Goal: Information Seeking & Learning: Find contact information

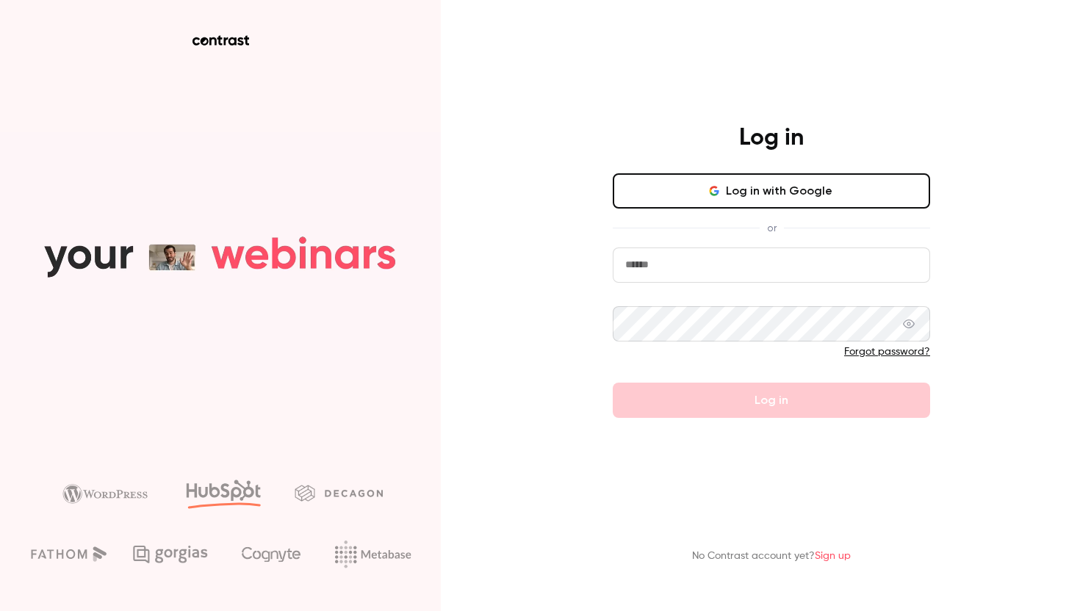
click at [721, 182] on button "Log in with Google" at bounding box center [771, 190] width 317 height 35
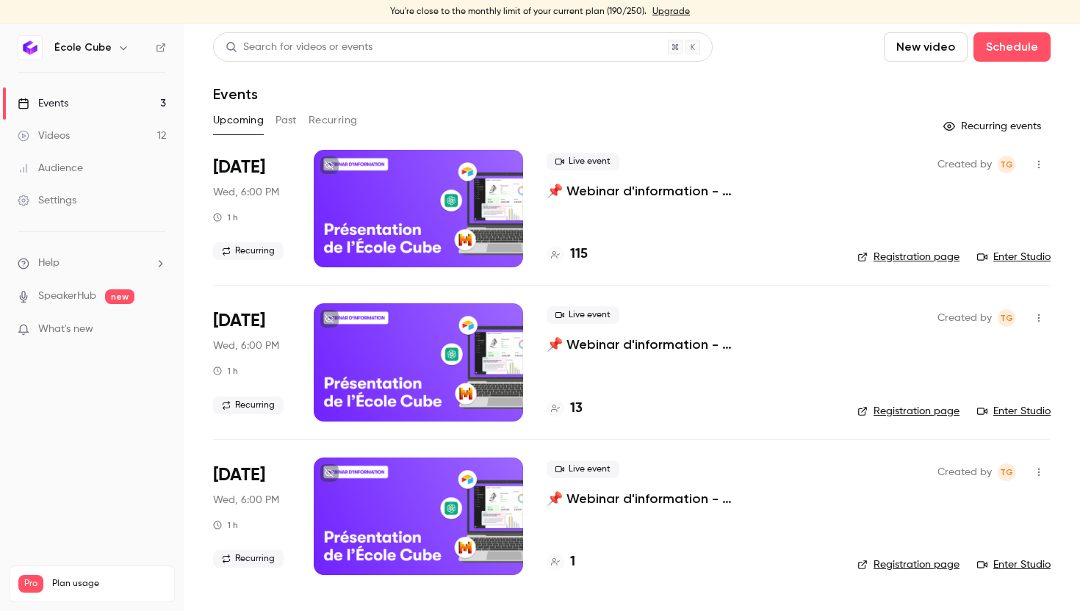
click at [425, 192] on div at bounding box center [418, 209] width 209 height 118
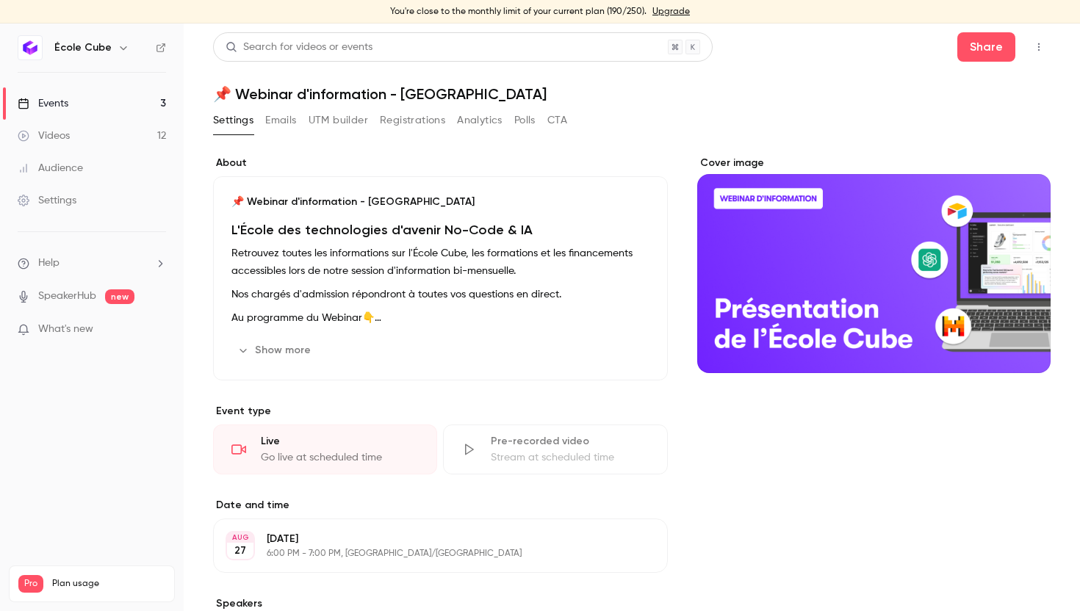
click at [421, 120] on button "Registrations" at bounding box center [412, 121] width 65 height 24
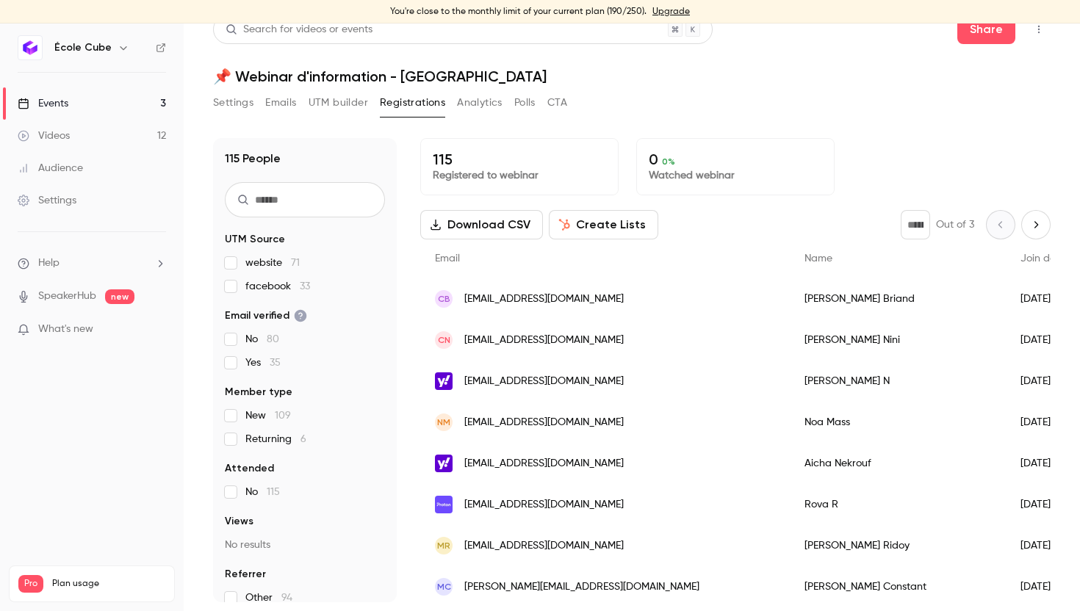
click at [1033, 224] on icon "Next page" at bounding box center [1036, 225] width 16 height 12
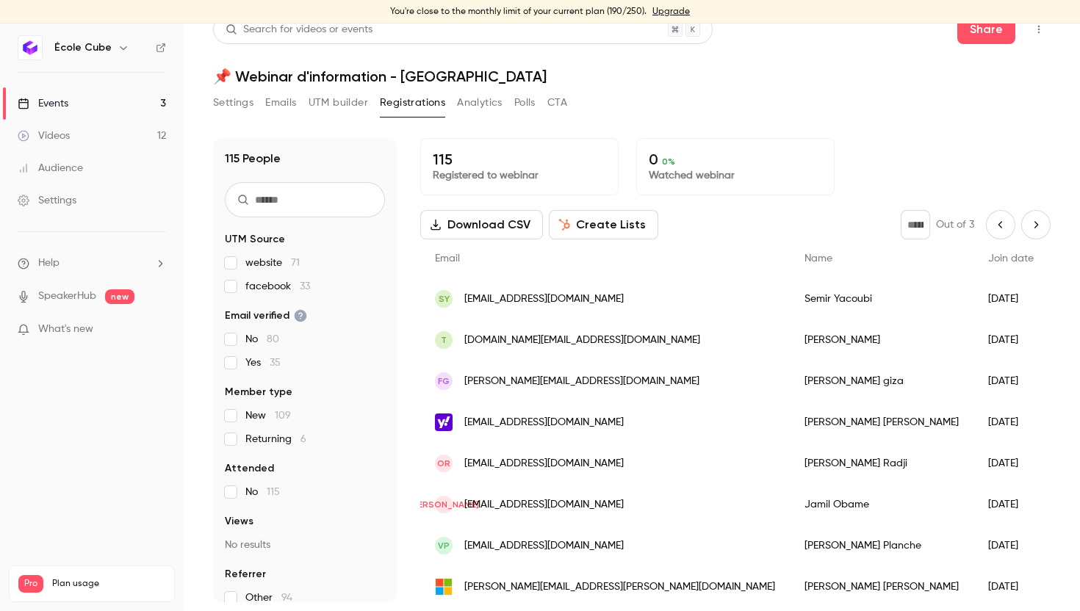
click at [1033, 226] on icon "Next page" at bounding box center [1036, 225] width 16 height 12
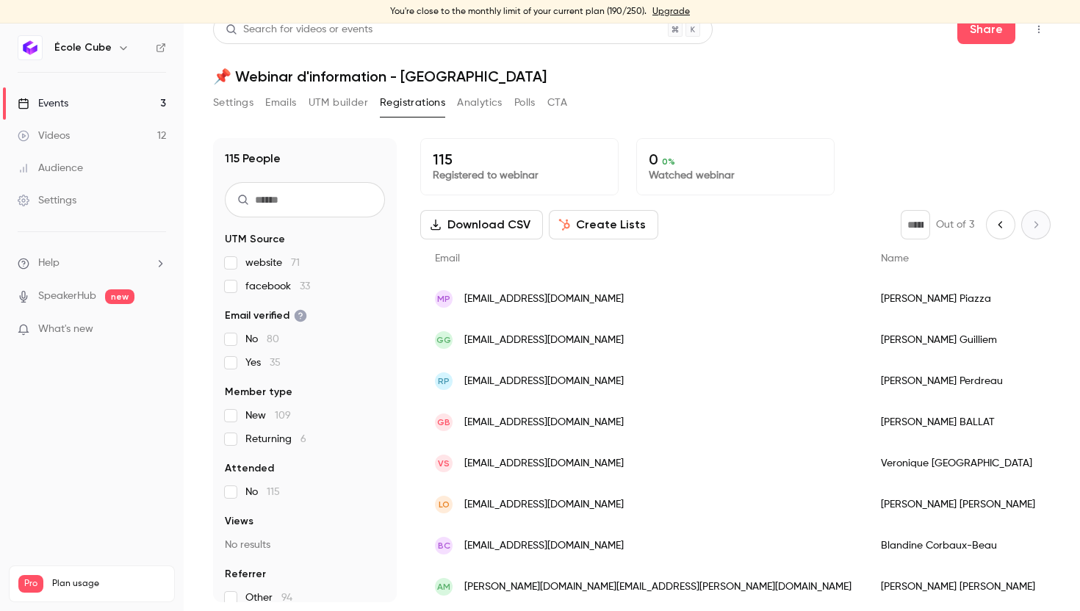
click at [1000, 219] on icon "Previous page" at bounding box center [1001, 225] width 16 height 12
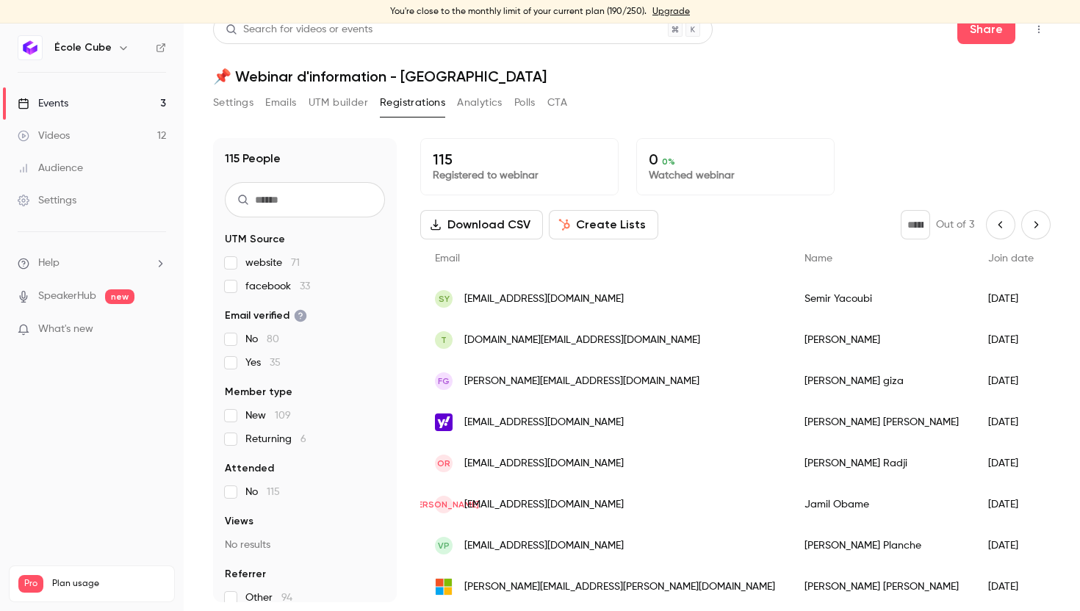
click at [1000, 219] on icon "Previous page" at bounding box center [1001, 225] width 16 height 12
type input "*"
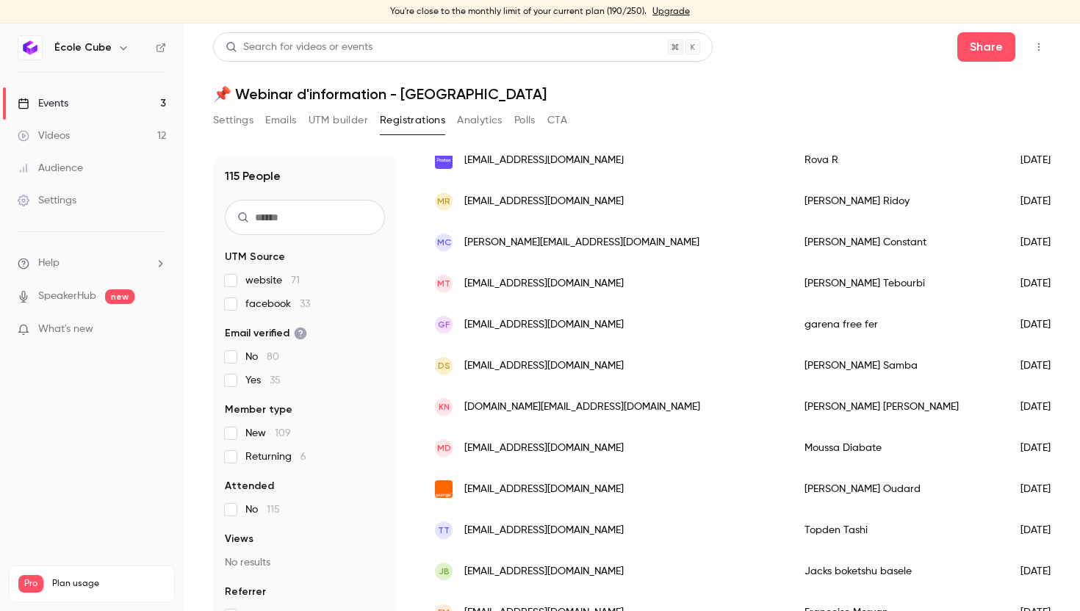
click at [758, 80] on header "Search for videos or events Share 📌 Webinar d'information - École Cube" at bounding box center [632, 67] width 838 height 71
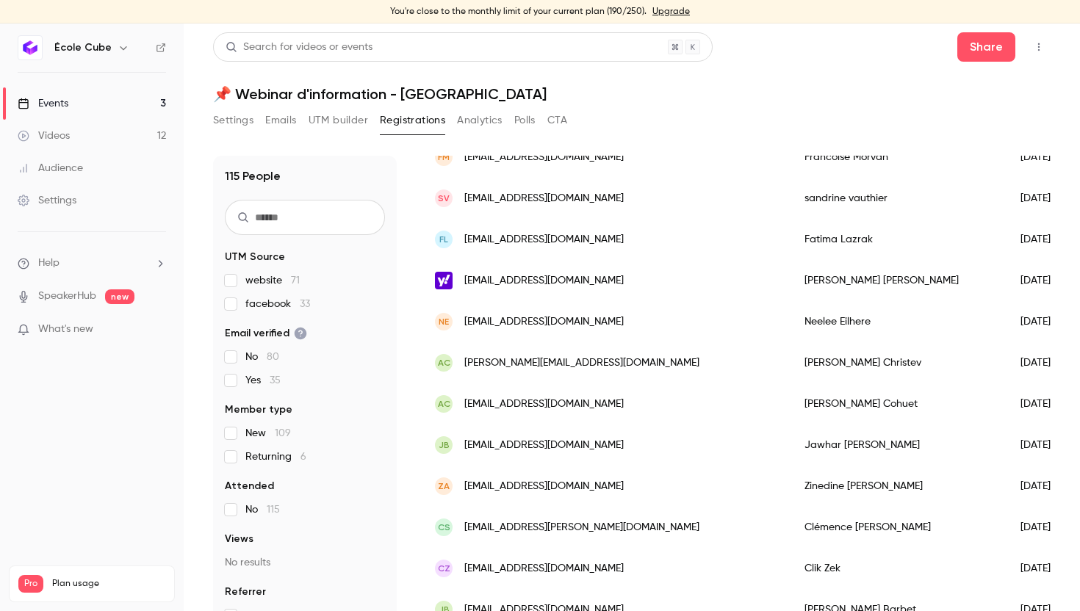
scroll to position [820, 0]
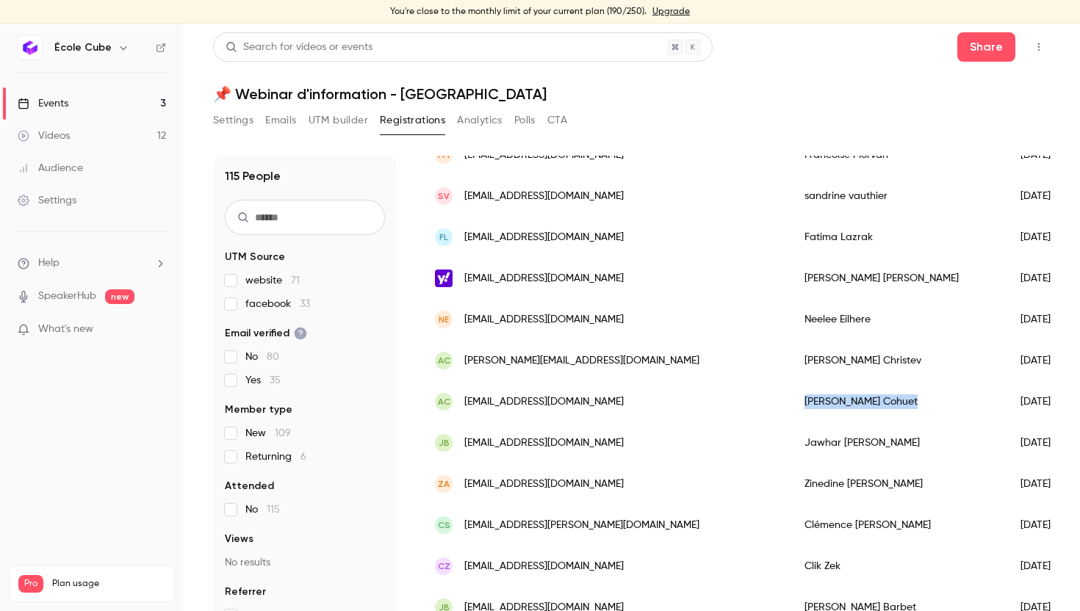
drag, startPoint x: 752, startPoint y: 406, endPoint x: 675, endPoint y: 405, distance: 77.2
click at [790, 405] on div "[PERSON_NAME]" at bounding box center [898, 401] width 216 height 41
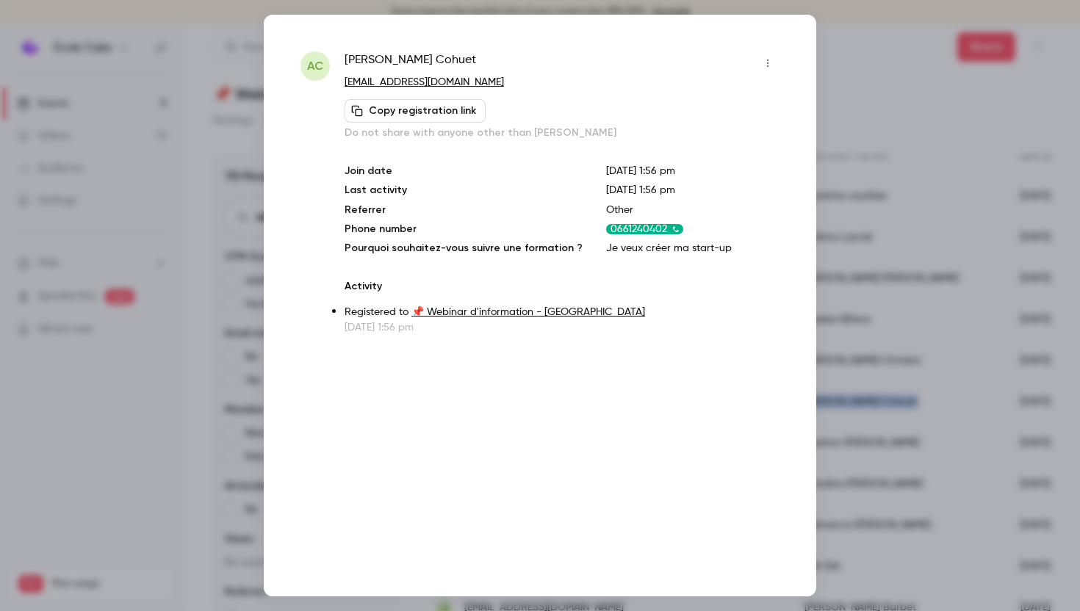
copy div "[PERSON_NAME]"
drag, startPoint x: 436, startPoint y: 81, endPoint x: 346, endPoint y: 81, distance: 89.6
click at [346, 81] on p "[EMAIL_ADDRESS][DOMAIN_NAME]" at bounding box center [562, 82] width 435 height 15
copy link "[EMAIL_ADDRESS][DOMAIN_NAME]"
click at [860, 101] on div at bounding box center [540, 305] width 1080 height 611
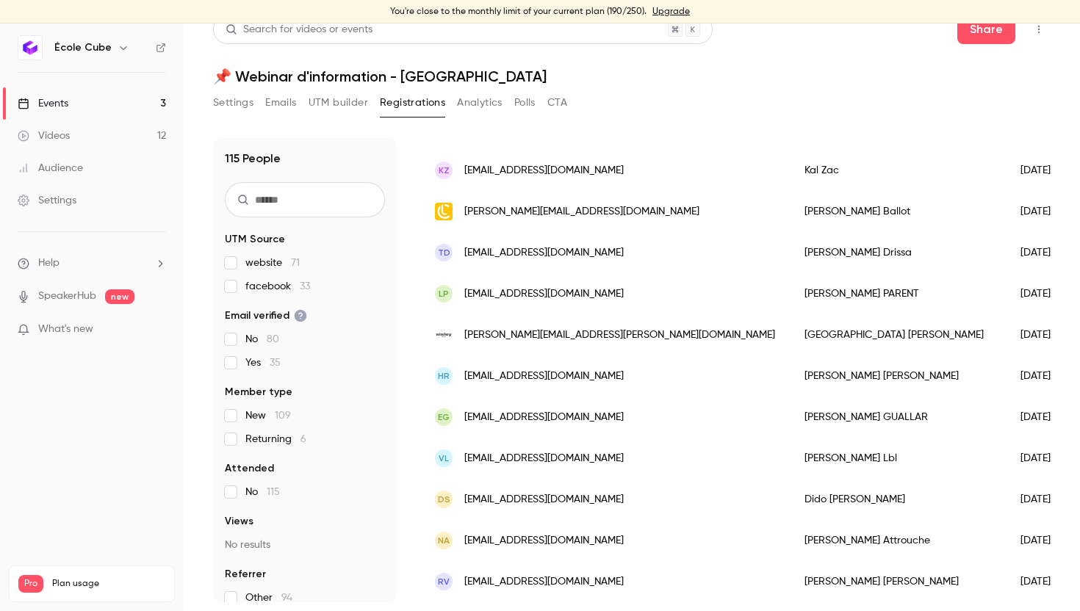
scroll to position [17, 0]
click at [790, 332] on div "[PERSON_NAME]" at bounding box center [898, 335] width 216 height 41
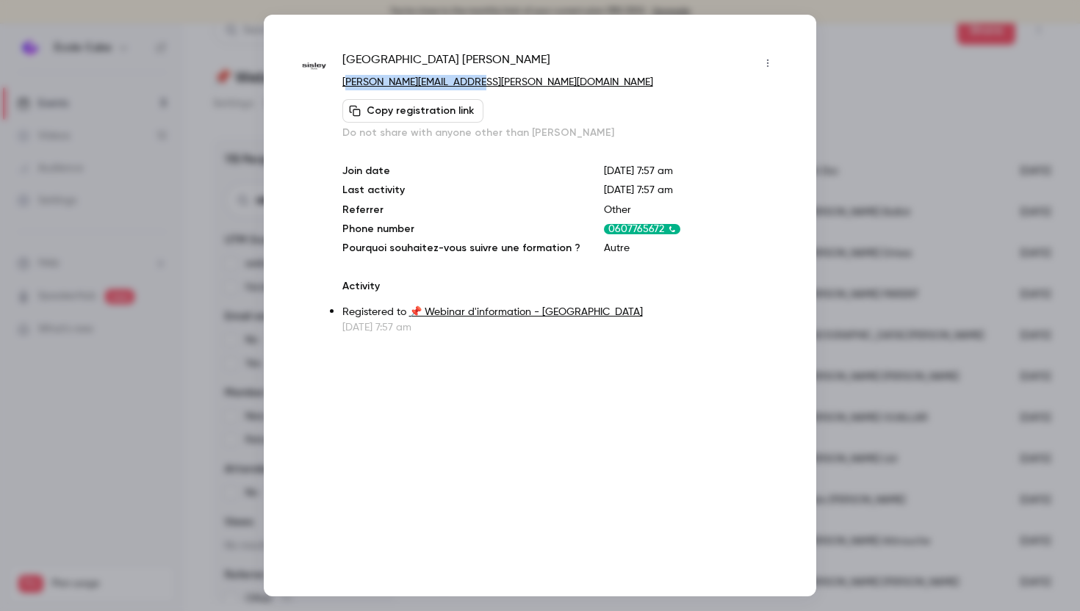
drag, startPoint x: 459, startPoint y: 79, endPoint x: 344, endPoint y: 80, distance: 115.4
click at [344, 80] on p "[PERSON_NAME][EMAIL_ADDRESS][PERSON_NAME][DOMAIN_NAME]" at bounding box center [560, 82] width 437 height 15
copy link "[PERSON_NAME][EMAIL_ADDRESS][PERSON_NAME][DOMAIN_NAME]"
click at [898, 190] on div at bounding box center [540, 305] width 1080 height 611
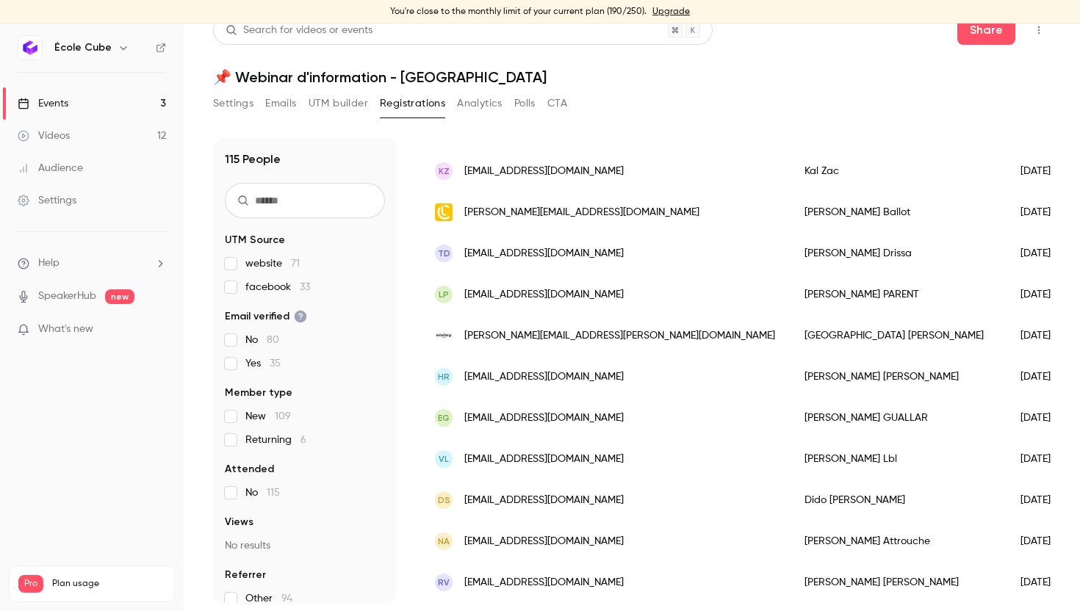
scroll to position [18, 0]
click at [790, 584] on div "[PERSON_NAME]" at bounding box center [898, 581] width 216 height 41
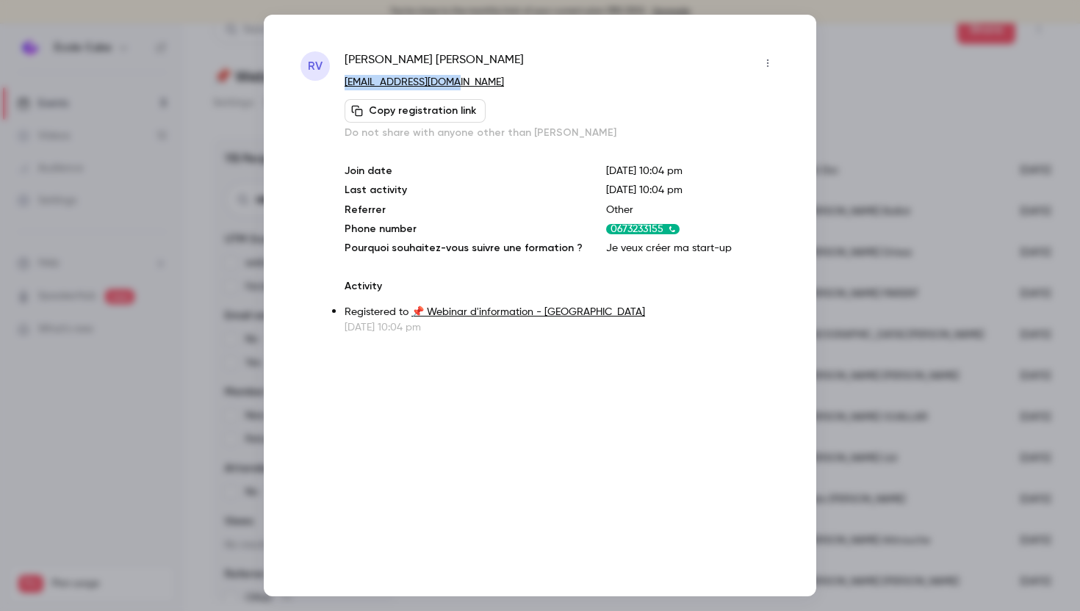
drag, startPoint x: 450, startPoint y: 83, endPoint x: 345, endPoint y: 79, distance: 105.1
click at [345, 79] on p "[EMAIL_ADDRESS][DOMAIN_NAME]" at bounding box center [562, 82] width 435 height 15
copy link "[EMAIL_ADDRESS][DOMAIN_NAME]"
click at [891, 120] on div at bounding box center [540, 305] width 1080 height 611
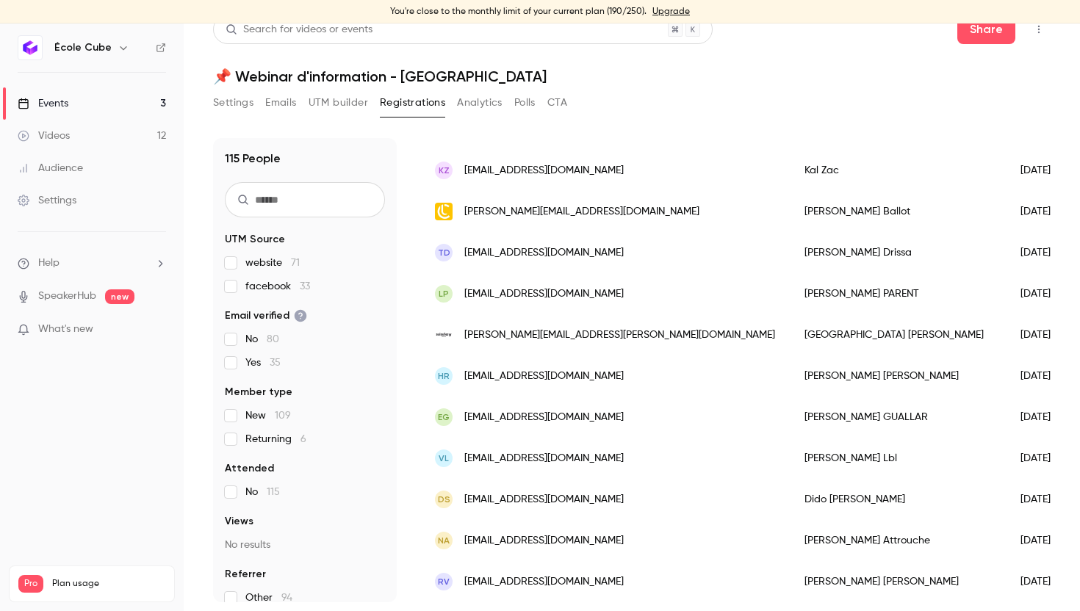
click at [790, 301] on div "[PERSON_NAME]" at bounding box center [898, 293] width 216 height 41
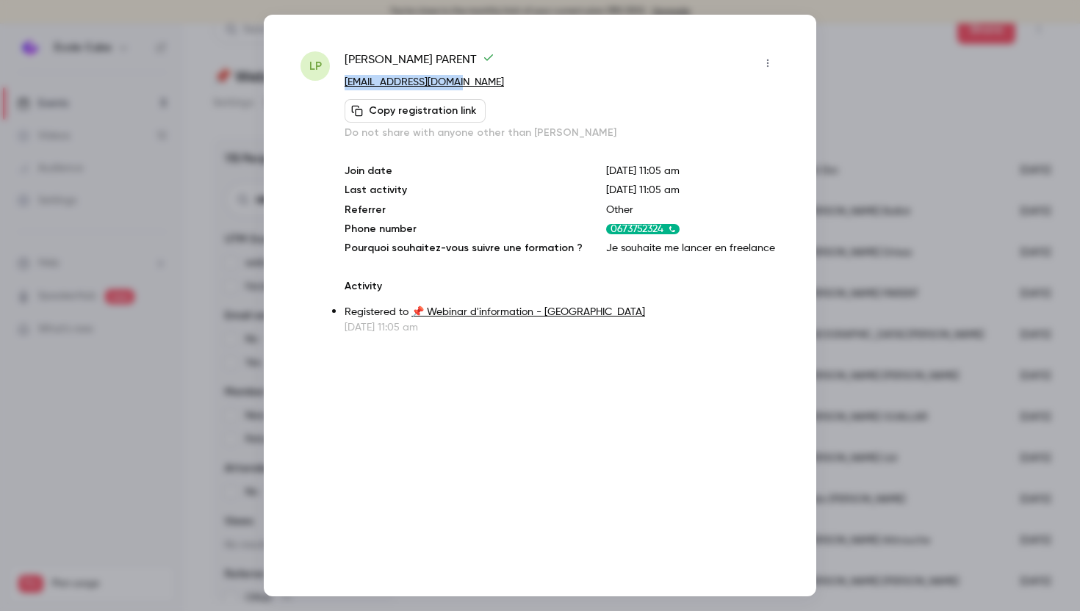
drag, startPoint x: 462, startPoint y: 80, endPoint x: 347, endPoint y: 80, distance: 115.4
click at [347, 80] on p "[EMAIL_ADDRESS][DOMAIN_NAME]" at bounding box center [562, 82] width 435 height 15
copy link "[EMAIL_ADDRESS][DOMAIN_NAME]"
click at [845, 98] on div at bounding box center [540, 305] width 1080 height 611
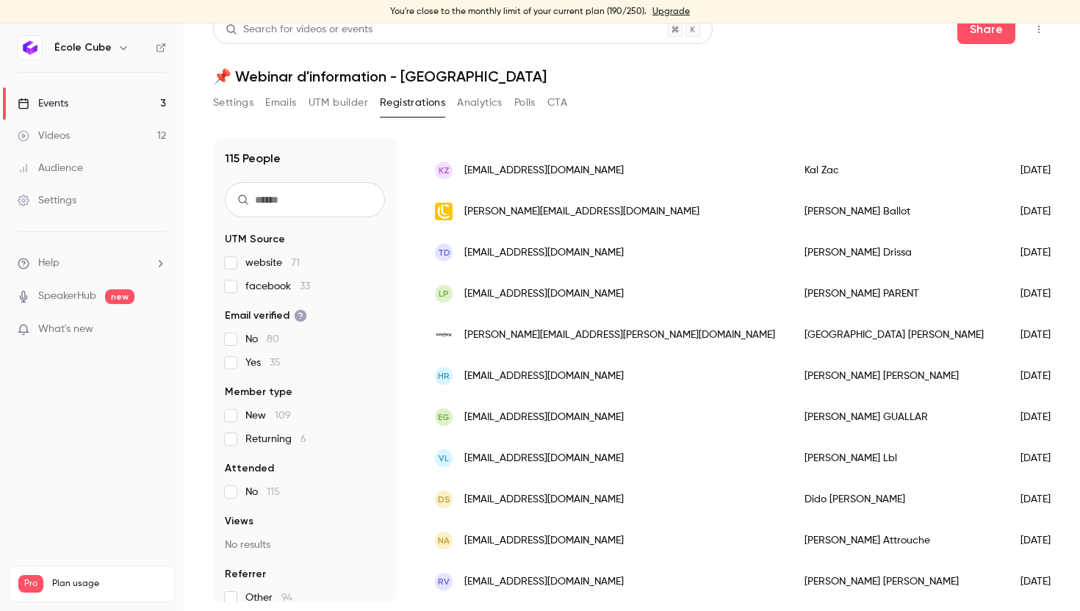
click at [90, 137] on link "Videos 12" at bounding box center [92, 136] width 184 height 32
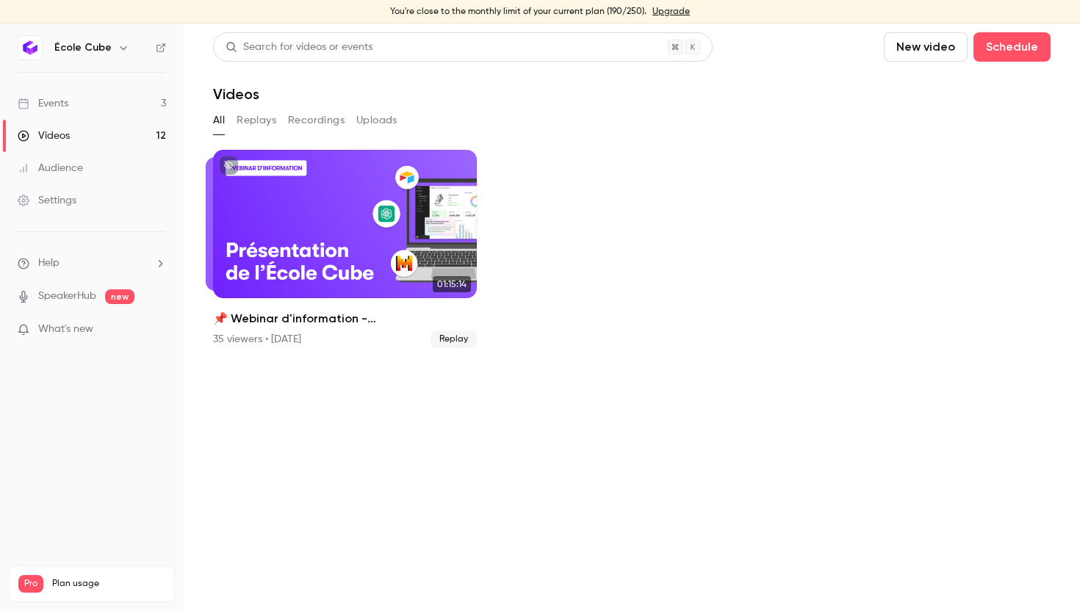
click at [58, 105] on div "Events" at bounding box center [43, 103] width 51 height 15
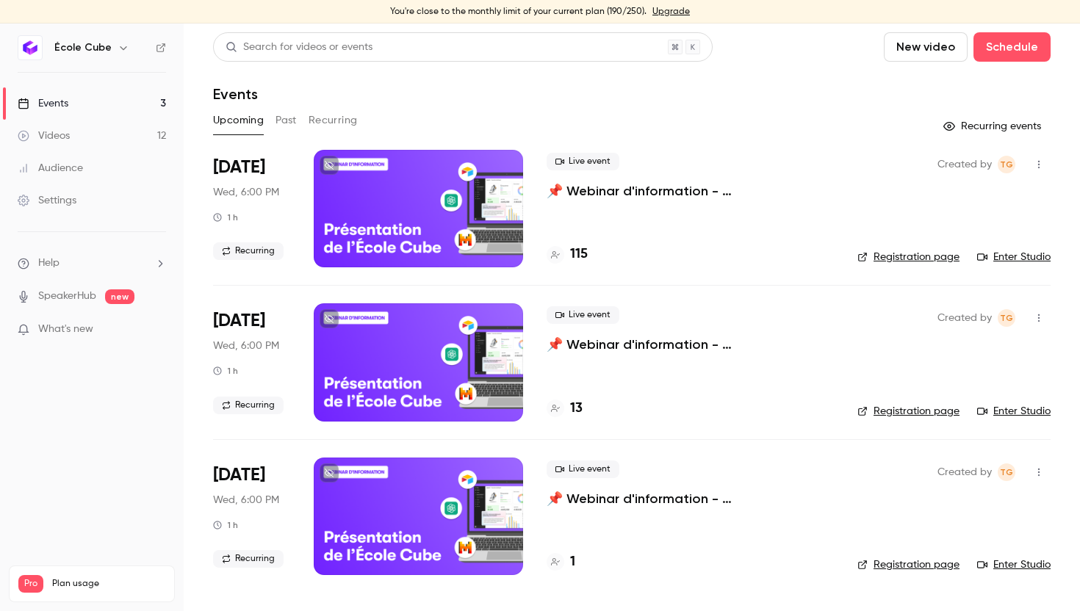
click at [372, 205] on div at bounding box center [418, 209] width 209 height 118
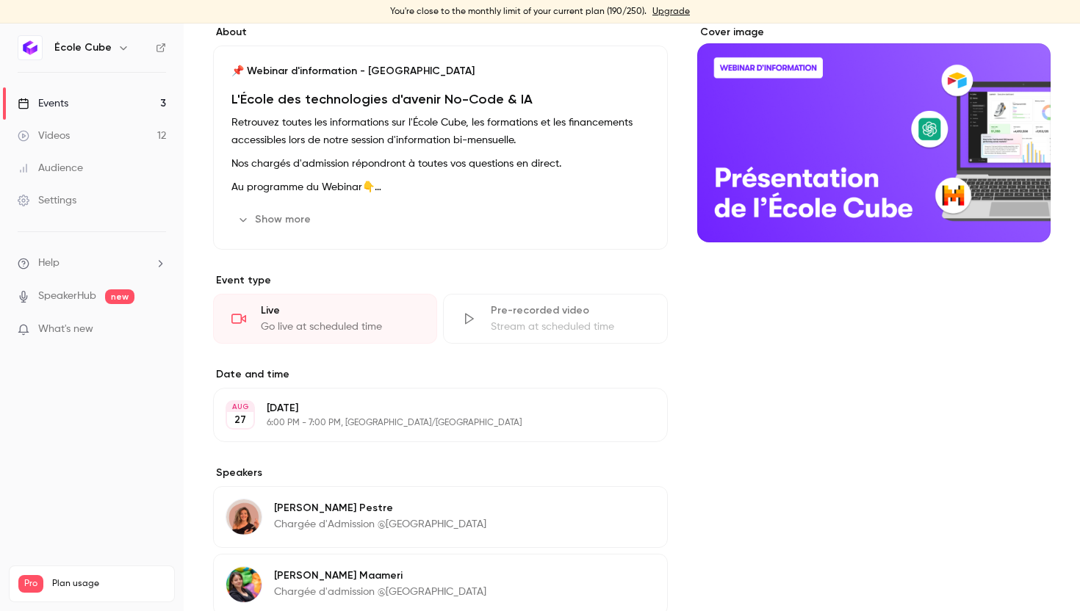
scroll to position [129, 0]
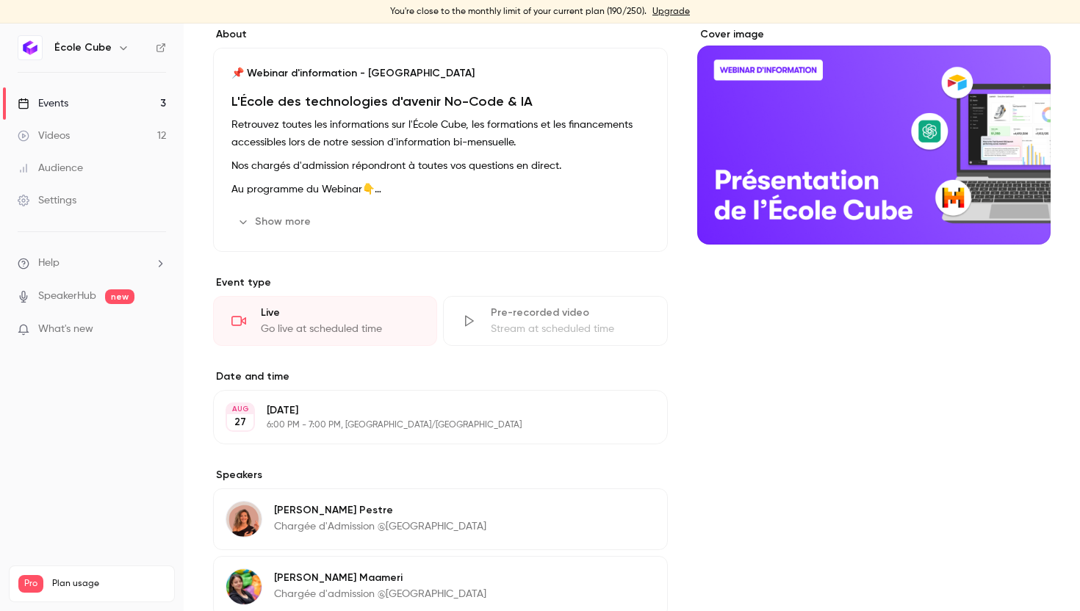
drag, startPoint x: 369, startPoint y: 315, endPoint x: 383, endPoint y: 278, distance: 40.0
click at [382, 278] on section "Event type Live Go live at scheduled time Pre-recorded video Stream at schedule…" at bounding box center [440, 311] width 455 height 71
click at [384, 276] on p "Event type" at bounding box center [440, 283] width 455 height 15
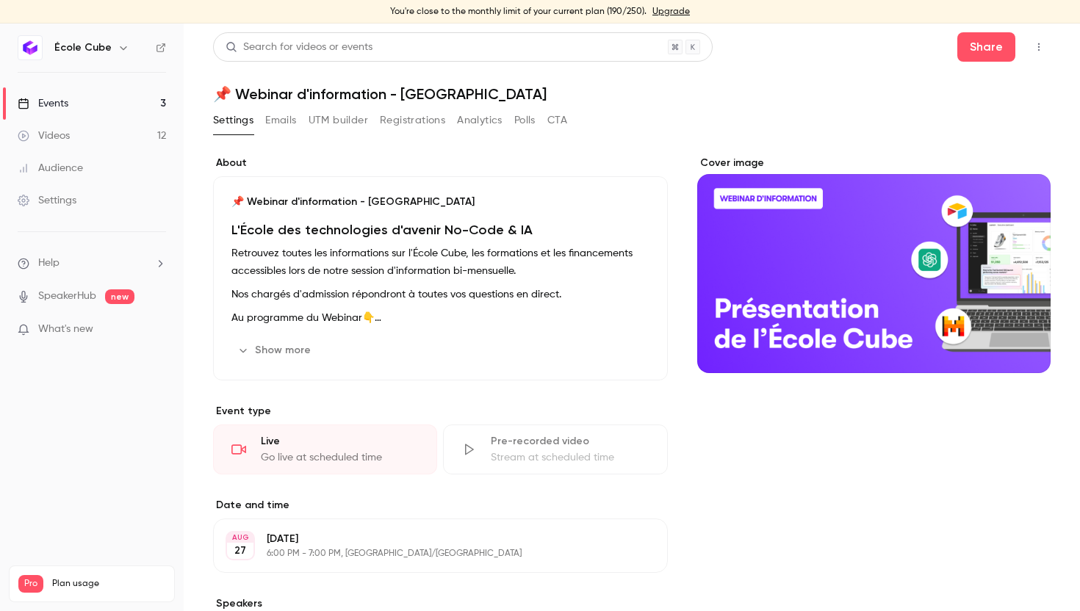
click at [279, 434] on div "Live" at bounding box center [340, 441] width 158 height 15
click at [341, 382] on div "**********" at bounding box center [440, 508] width 455 height 704
click at [87, 100] on link "Events 3" at bounding box center [92, 103] width 184 height 32
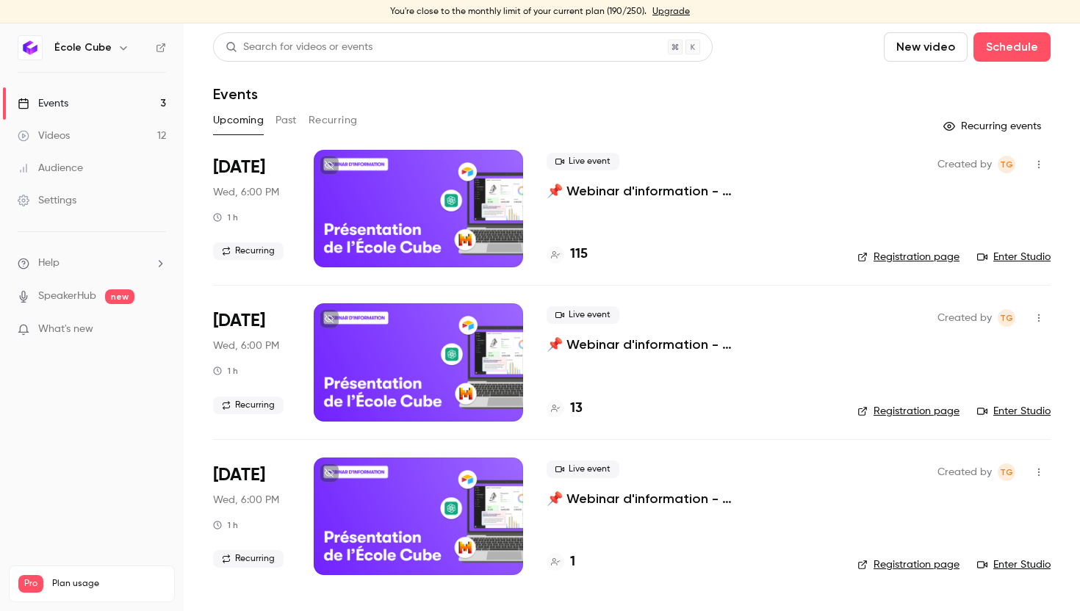
click at [1014, 251] on link "Enter Studio" at bounding box center [1013, 257] width 73 height 15
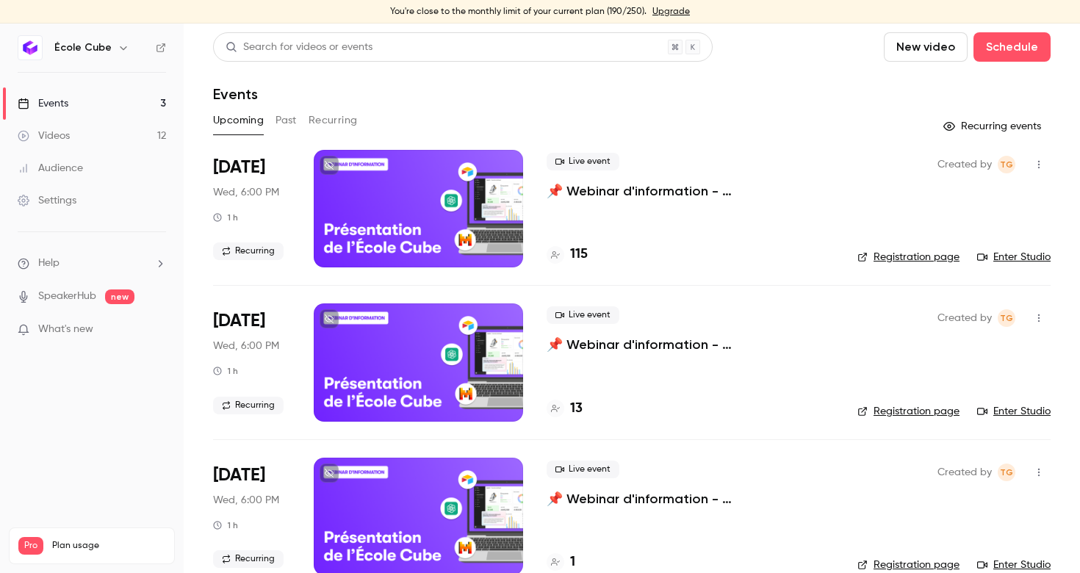
click at [438, 229] on div at bounding box center [418, 209] width 209 height 118
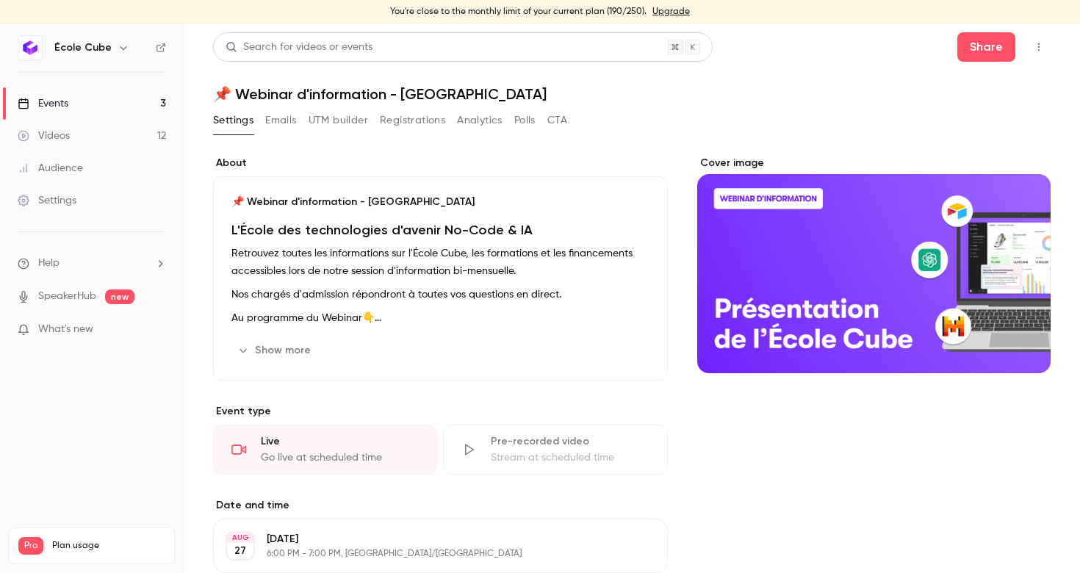
click at [395, 129] on button "Registrations" at bounding box center [412, 121] width 65 height 24
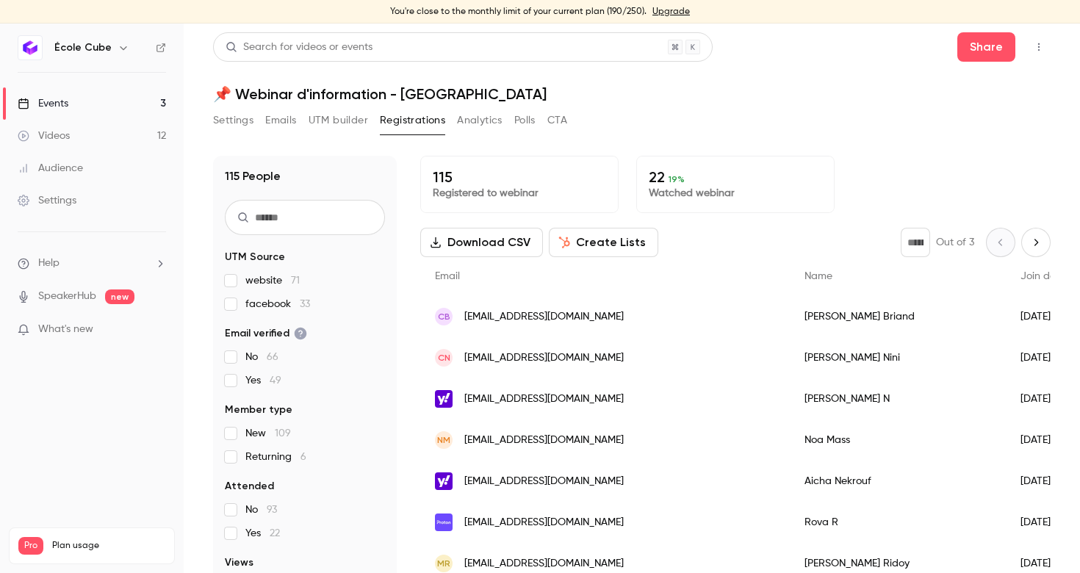
click at [470, 133] on div "Settings Emails UTM builder Registrations Analytics Polls CTA" at bounding box center [390, 123] width 354 height 29
click at [470, 128] on button "Analytics" at bounding box center [480, 121] width 46 height 24
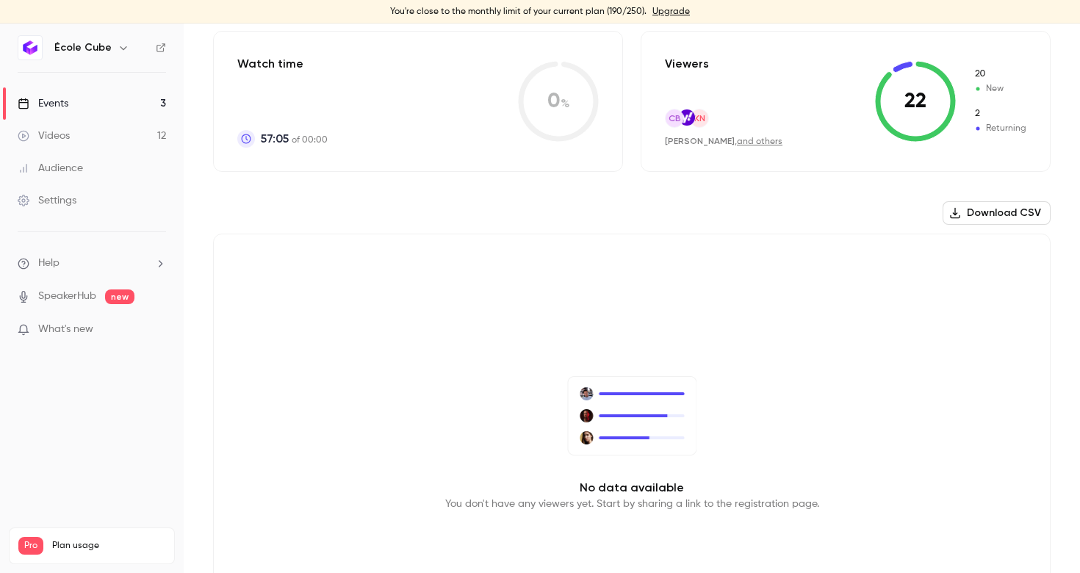
scroll to position [345, 0]
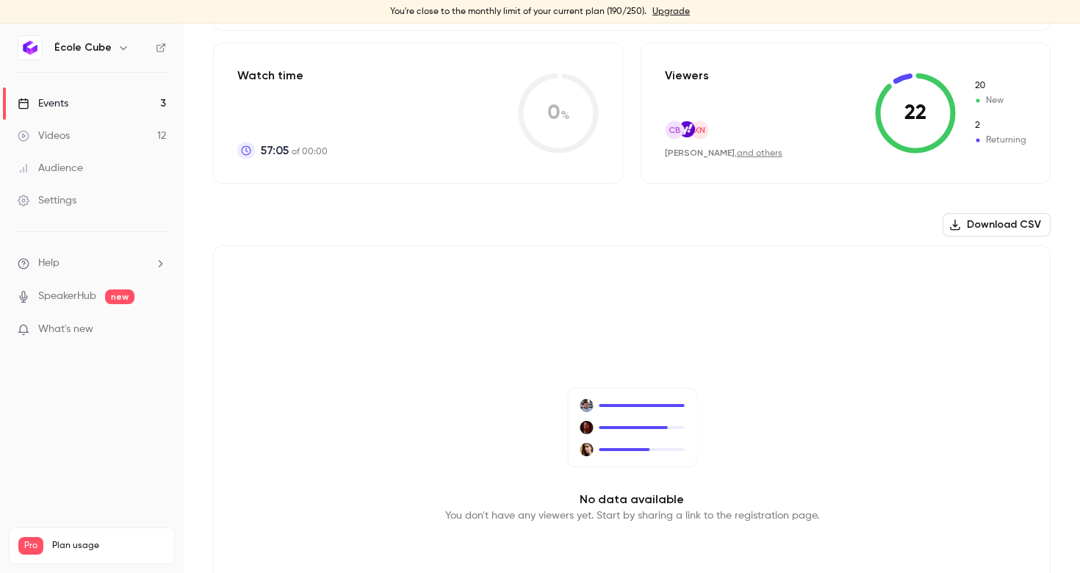
click at [737, 147] on div "[PERSON_NAME] , and others" at bounding box center [724, 153] width 118 height 12
click at [737, 154] on link "and others" at bounding box center [760, 153] width 46 height 9
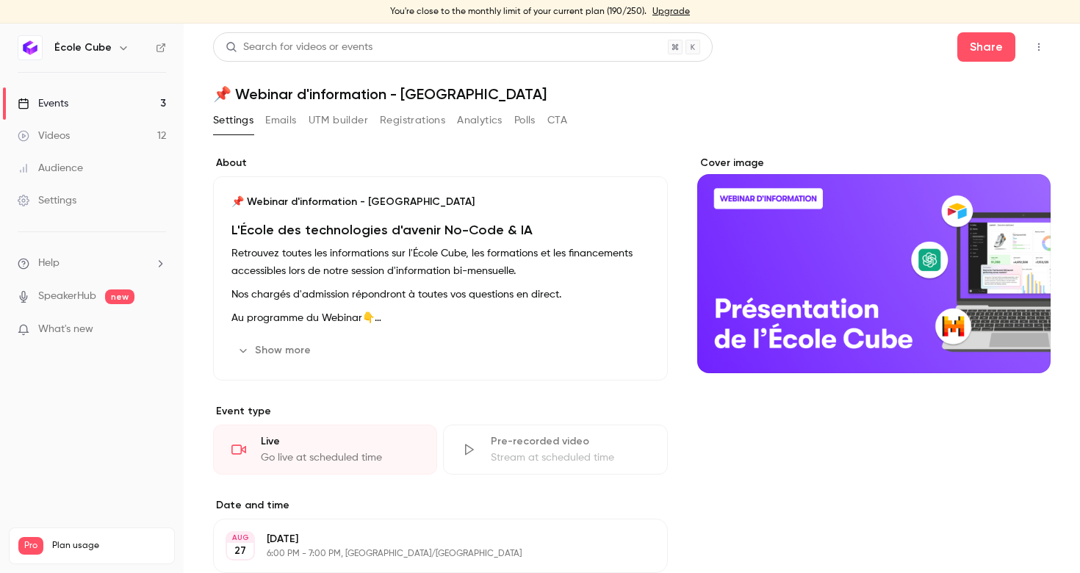
click at [405, 123] on button "Registrations" at bounding box center [412, 121] width 65 height 24
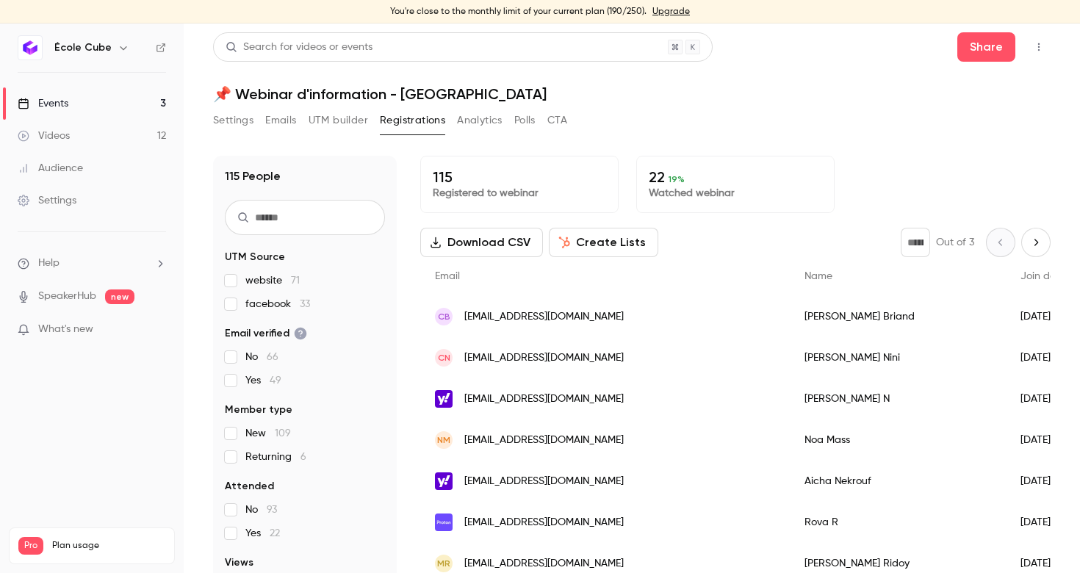
click at [475, 121] on button "Analytics" at bounding box center [480, 121] width 46 height 24
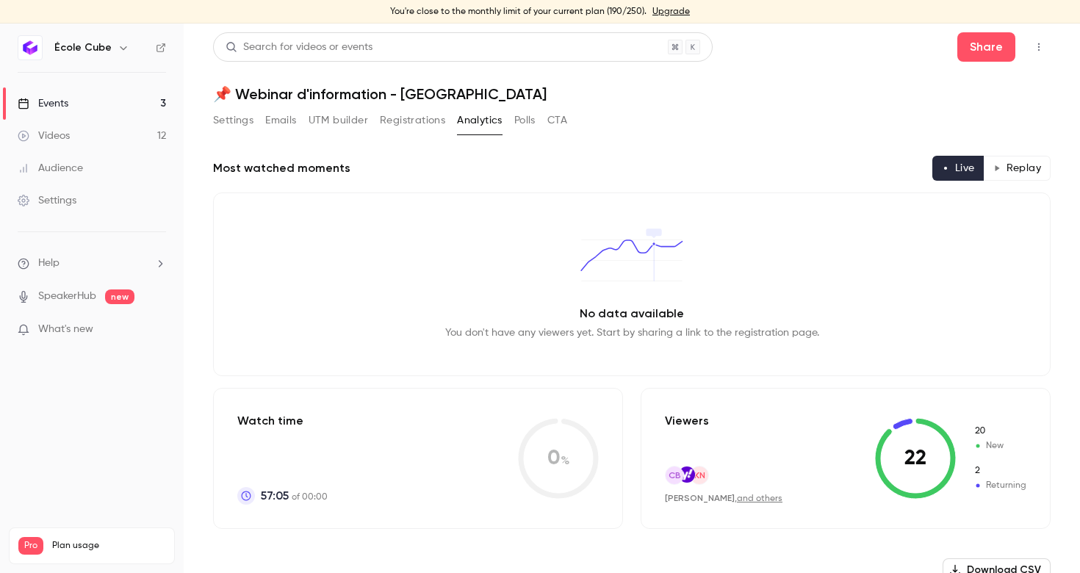
click at [514, 125] on button "Polls" at bounding box center [524, 121] width 21 height 24
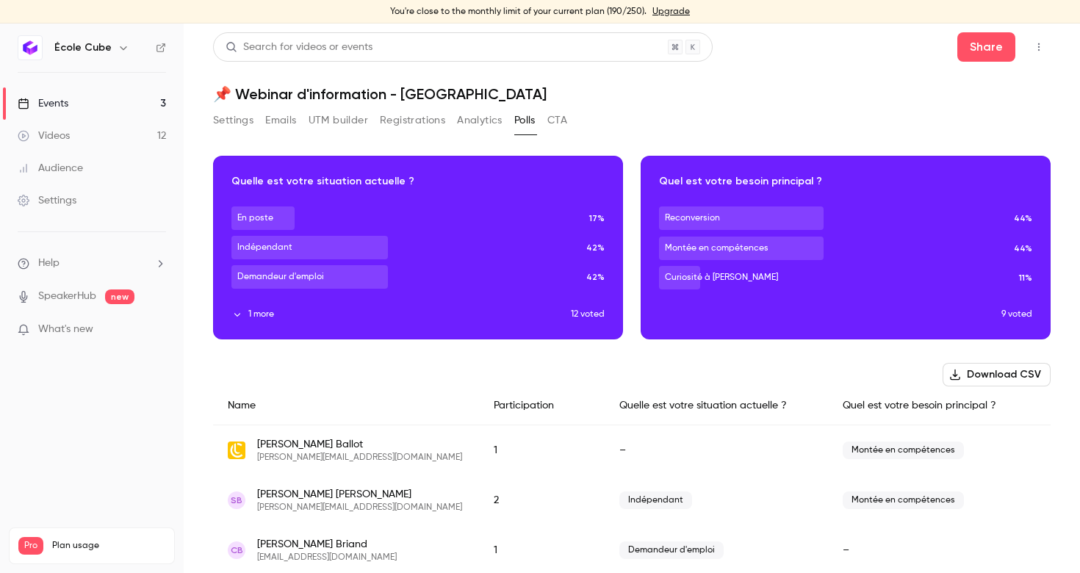
click at [480, 121] on button "Analytics" at bounding box center [480, 121] width 46 height 24
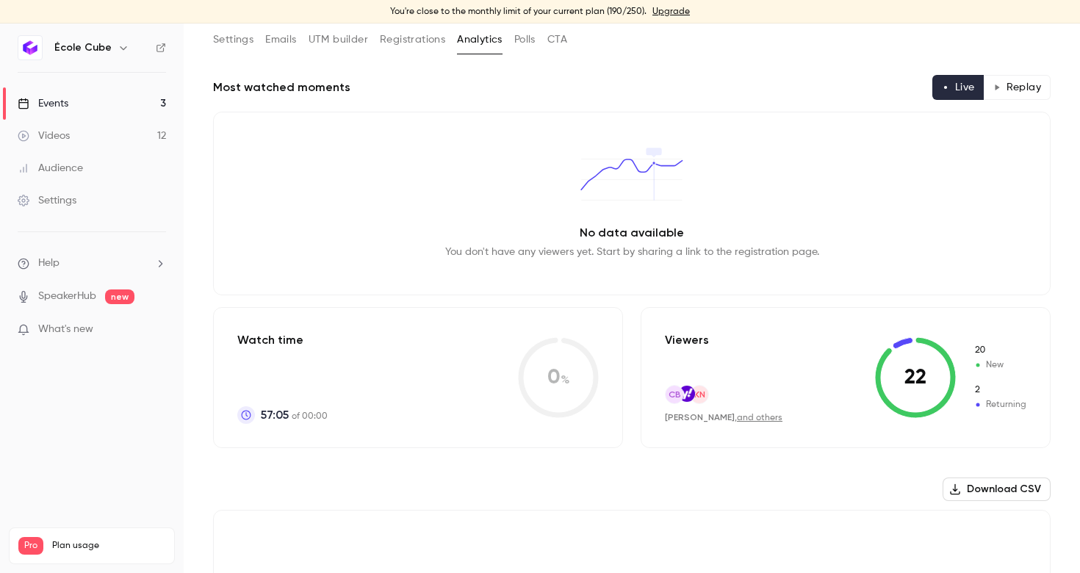
scroll to position [82, 0]
click at [877, 380] on icon at bounding box center [915, 377] width 81 height 81
click at [528, 44] on button "Polls" at bounding box center [524, 39] width 21 height 24
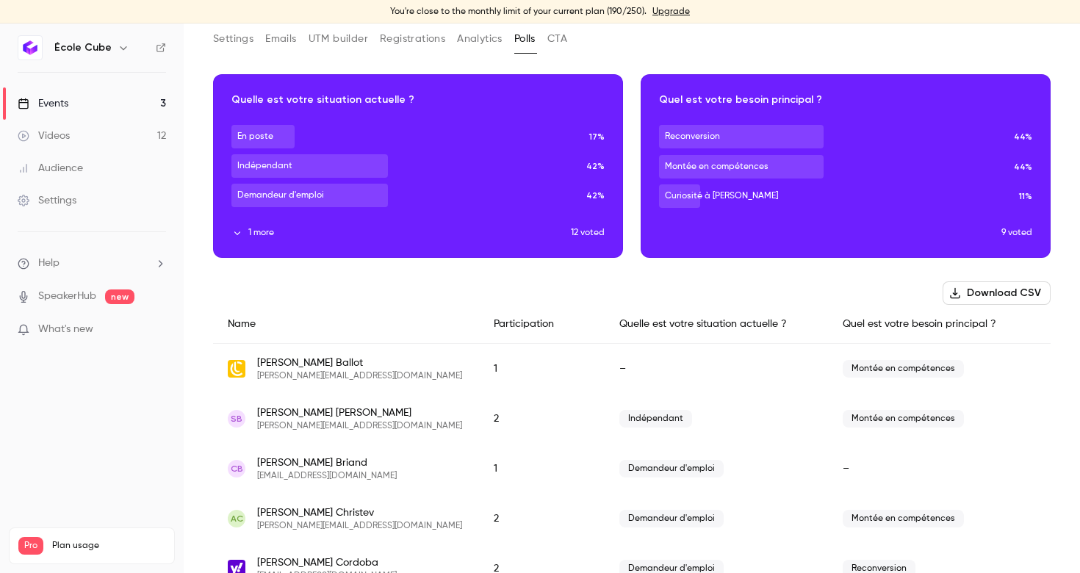
click at [477, 46] on button "Analytics" at bounding box center [480, 39] width 46 height 24
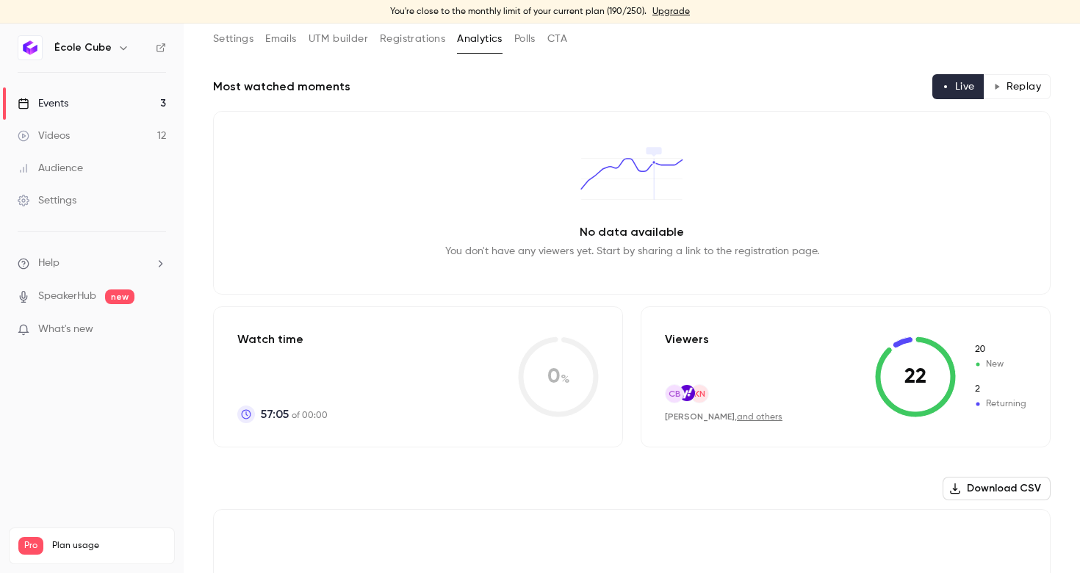
click at [517, 48] on button "Polls" at bounding box center [524, 39] width 21 height 24
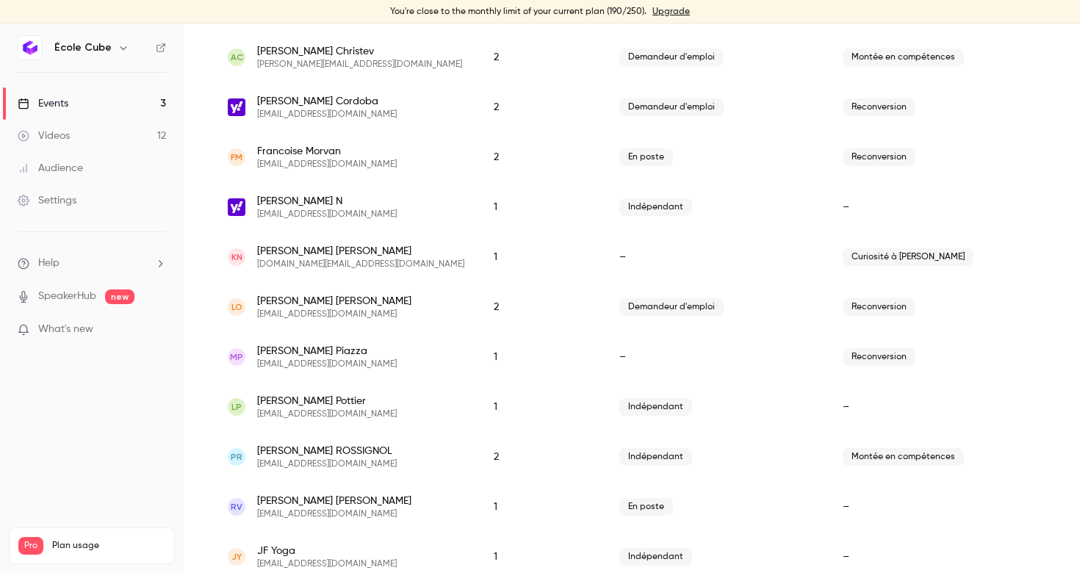
scroll to position [574, 0]
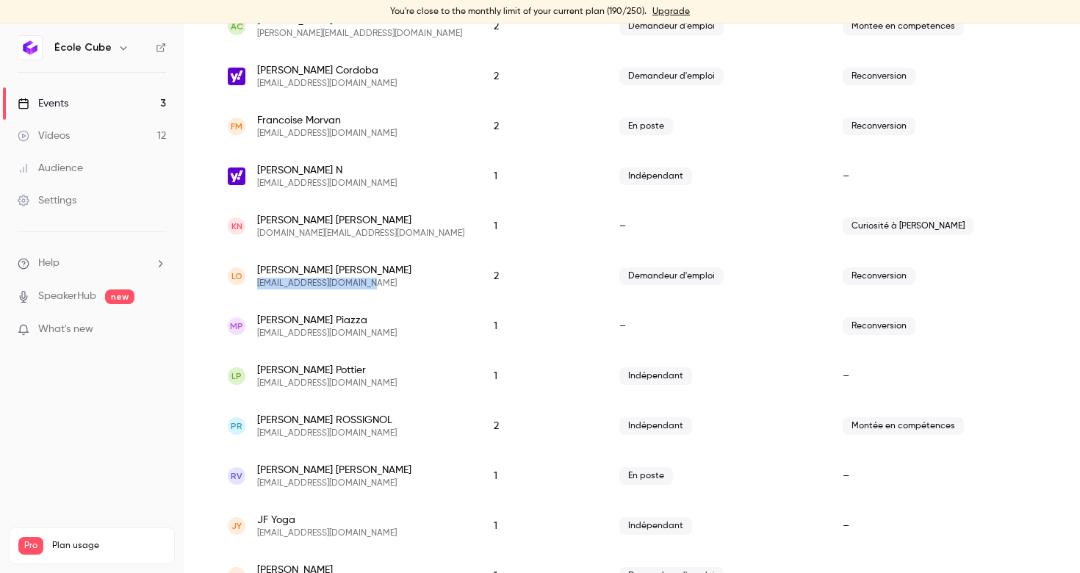
drag, startPoint x: 360, startPoint y: 282, endPoint x: 259, endPoint y: 280, distance: 100.7
click at [259, 280] on span "[EMAIL_ADDRESS][DOMAIN_NAME]" at bounding box center [334, 284] width 154 height 12
copy span "[EMAIL_ADDRESS][DOMAIN_NAME]"
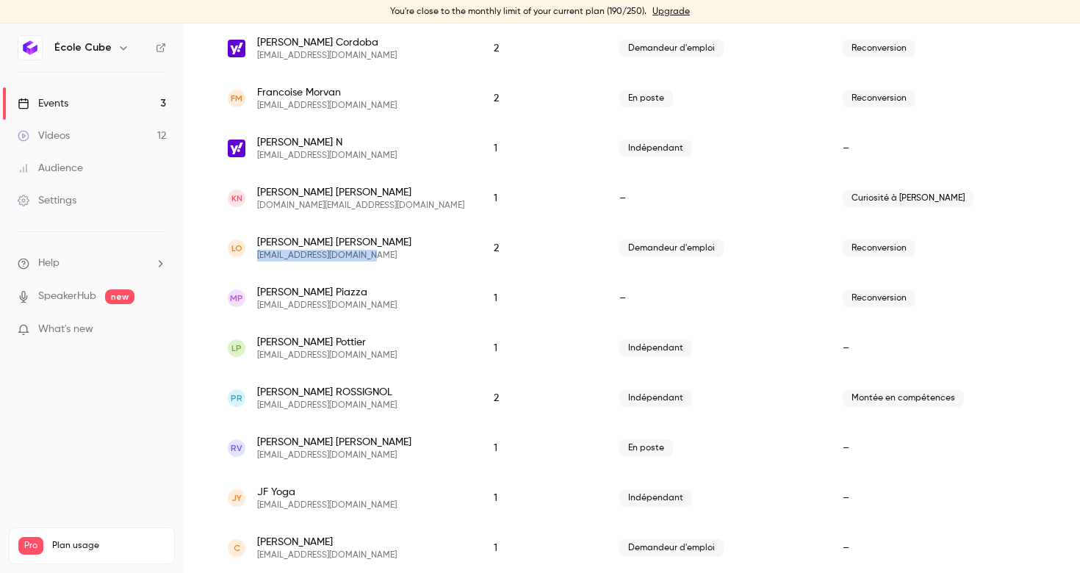
scroll to position [634, 0]
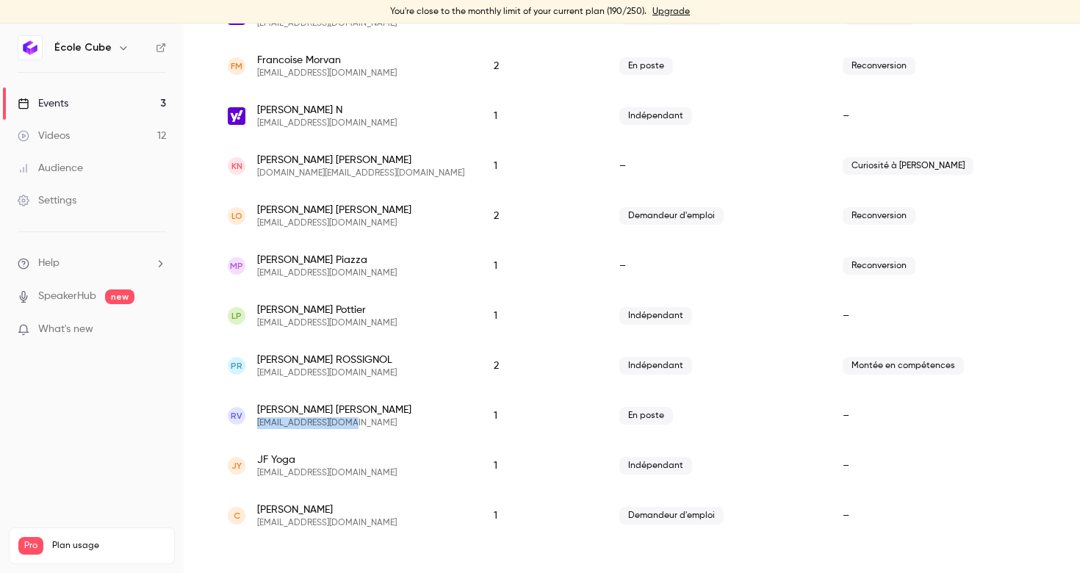
drag, startPoint x: 341, startPoint y: 425, endPoint x: 256, endPoint y: 424, distance: 84.5
click at [256, 424] on div "RV [PERSON_NAME] [EMAIL_ADDRESS][DOMAIN_NAME]" at bounding box center [346, 416] width 237 height 26
copy span "[EMAIL_ADDRESS][DOMAIN_NAME]"
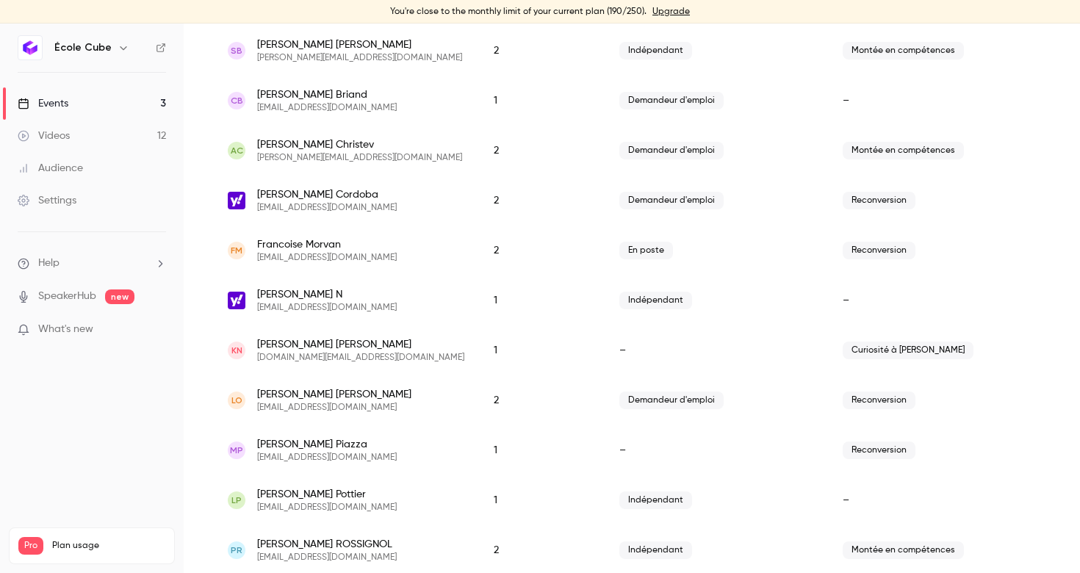
scroll to position [446, 0]
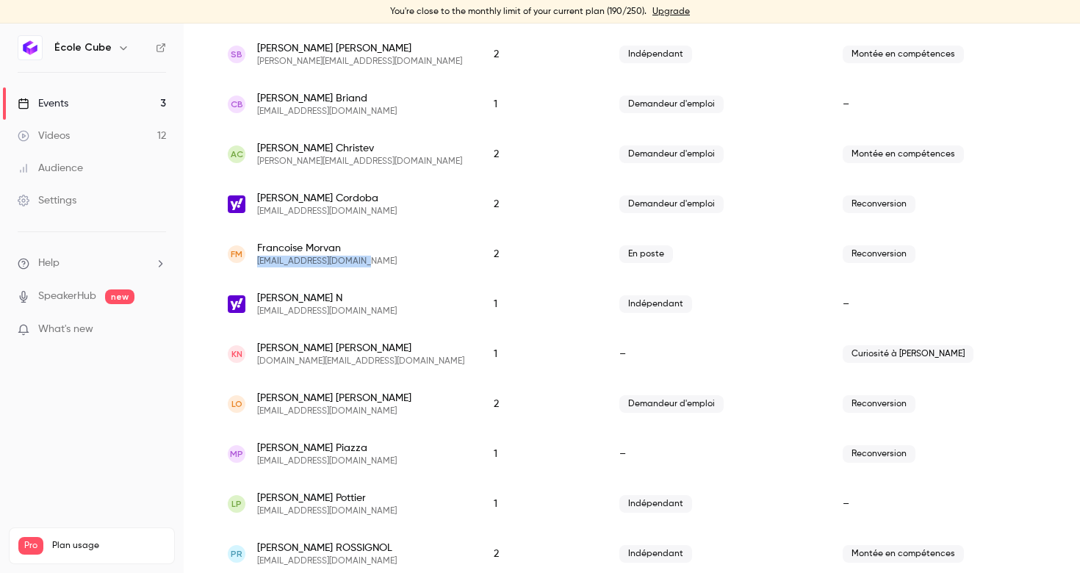
drag, startPoint x: 361, startPoint y: 260, endPoint x: 256, endPoint y: 267, distance: 106.0
click at [256, 267] on div "FM [PERSON_NAME] [PERSON_NAME][EMAIL_ADDRESS][DOMAIN_NAME]" at bounding box center [346, 254] width 237 height 26
copy span "[EMAIL_ADDRESS][DOMAIN_NAME]"
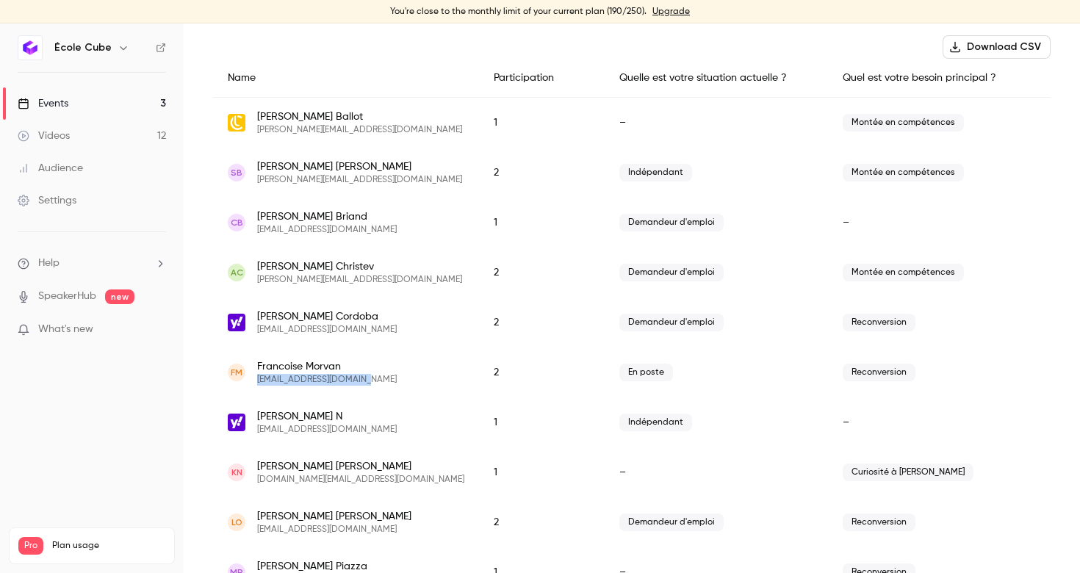
scroll to position [326, 0]
click at [287, 280] on span "[PERSON_NAME][EMAIL_ADDRESS][DOMAIN_NAME]" at bounding box center [359, 282] width 205 height 12
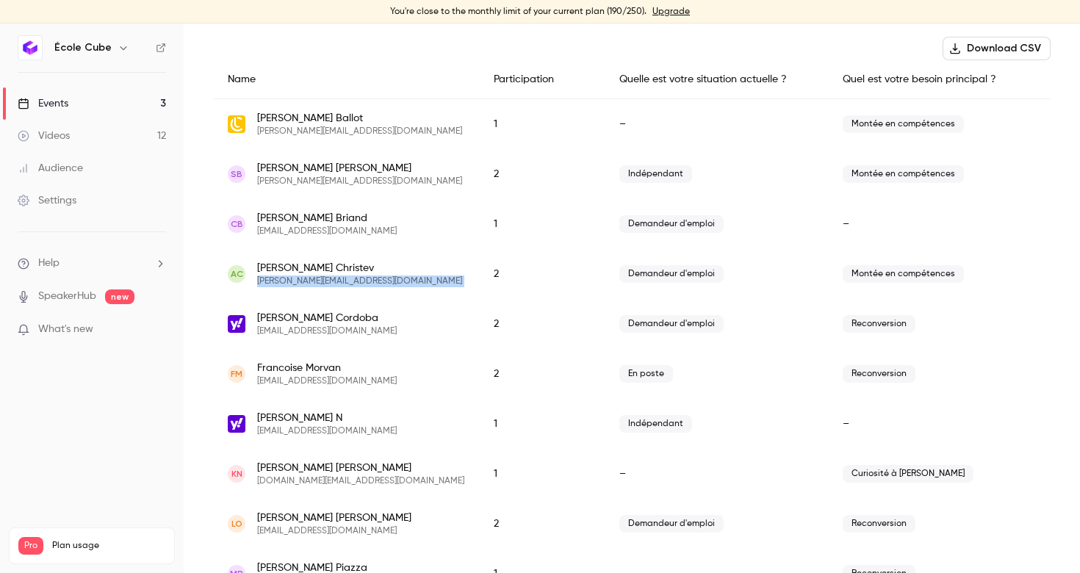
click at [287, 280] on span "[PERSON_NAME][EMAIL_ADDRESS][DOMAIN_NAME]" at bounding box center [359, 282] width 205 height 12
copy span "[PERSON_NAME][EMAIL_ADDRESS][DOMAIN_NAME]"
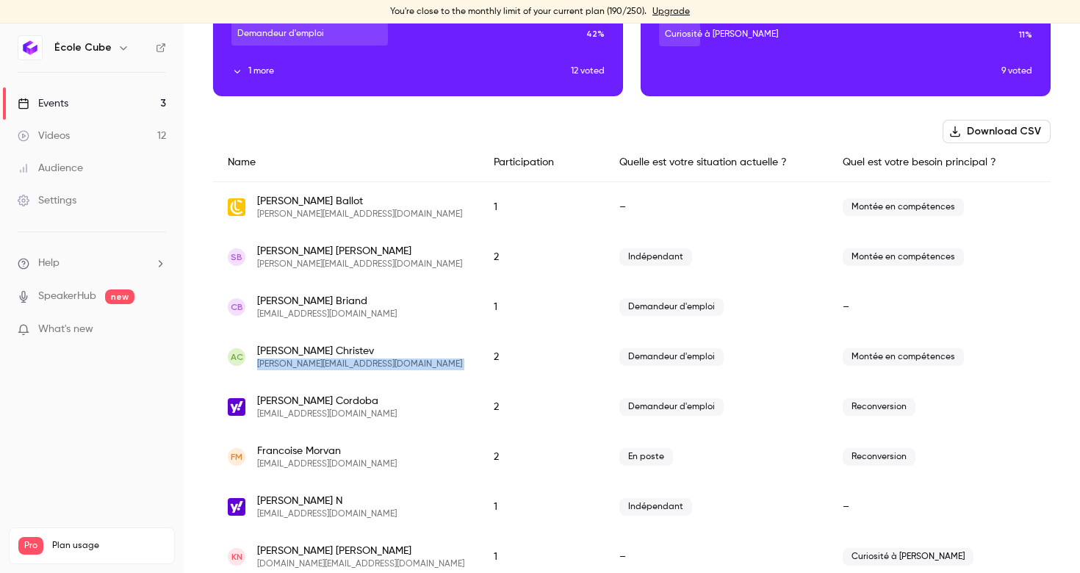
scroll to position [240, 0]
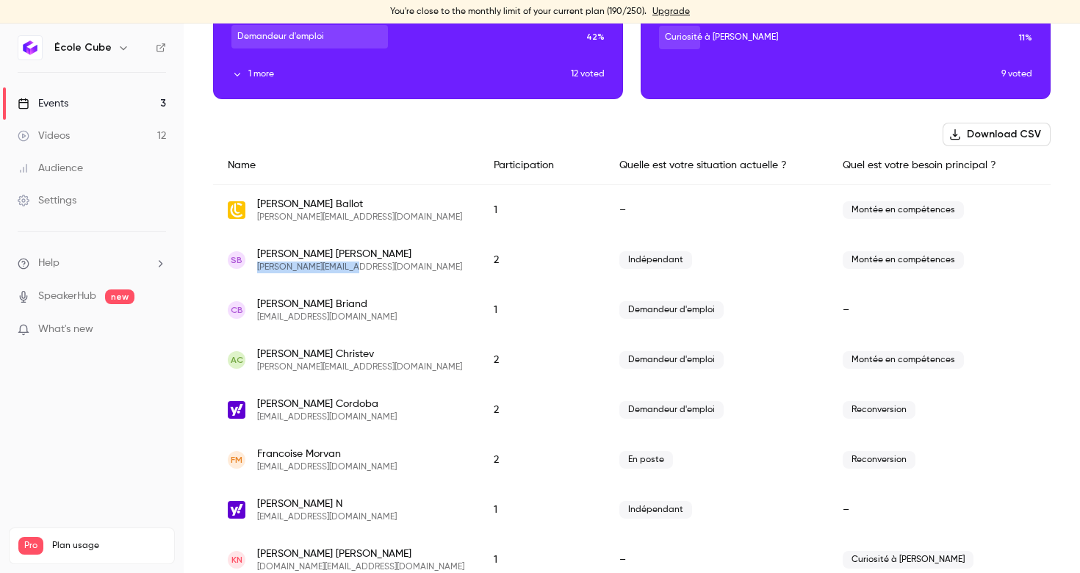
drag, startPoint x: 351, startPoint y: 269, endPoint x: 257, endPoint y: 270, distance: 94.1
click at [257, 270] on div "SB [PERSON_NAME] [PERSON_NAME][EMAIL_ADDRESS][DOMAIN_NAME]" at bounding box center [346, 260] width 237 height 26
copy span "[PERSON_NAME][EMAIL_ADDRESS][DOMAIN_NAME]"
drag, startPoint x: 258, startPoint y: 216, endPoint x: 415, endPoint y: 225, distance: 157.5
click at [415, 225] on div "[PERSON_NAME] [PERSON_NAME][EMAIL_ADDRESS][DOMAIN_NAME]" at bounding box center [346, 210] width 266 height 51
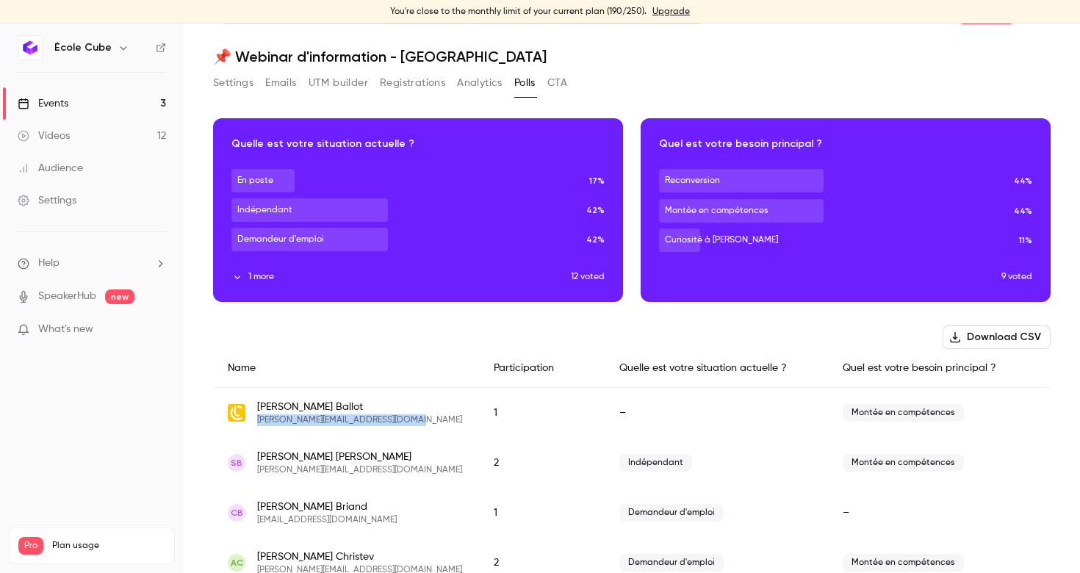
scroll to position [0, 0]
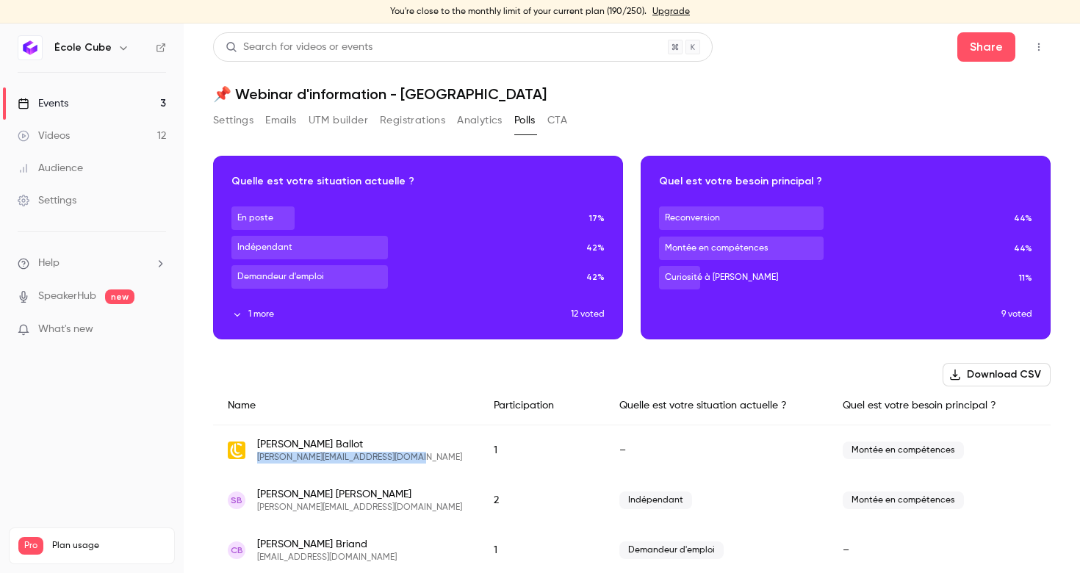
click at [347, 125] on button "UTM builder" at bounding box center [339, 121] width 60 height 24
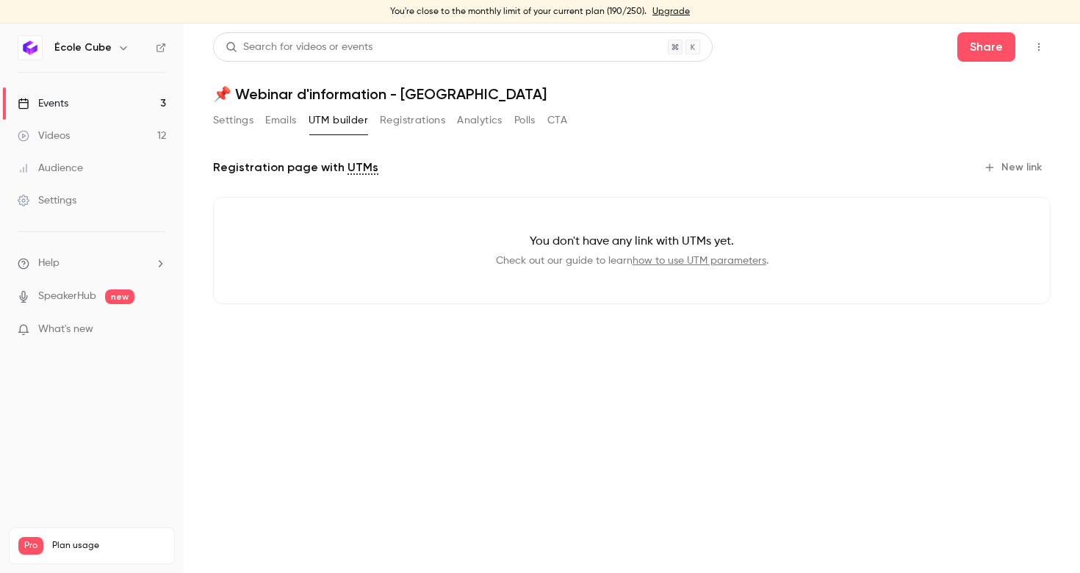
click at [514, 129] on div "Settings Emails UTM builder Registrations Analytics Polls CTA" at bounding box center [390, 121] width 354 height 24
click at [486, 124] on button "Analytics" at bounding box center [480, 121] width 46 height 24
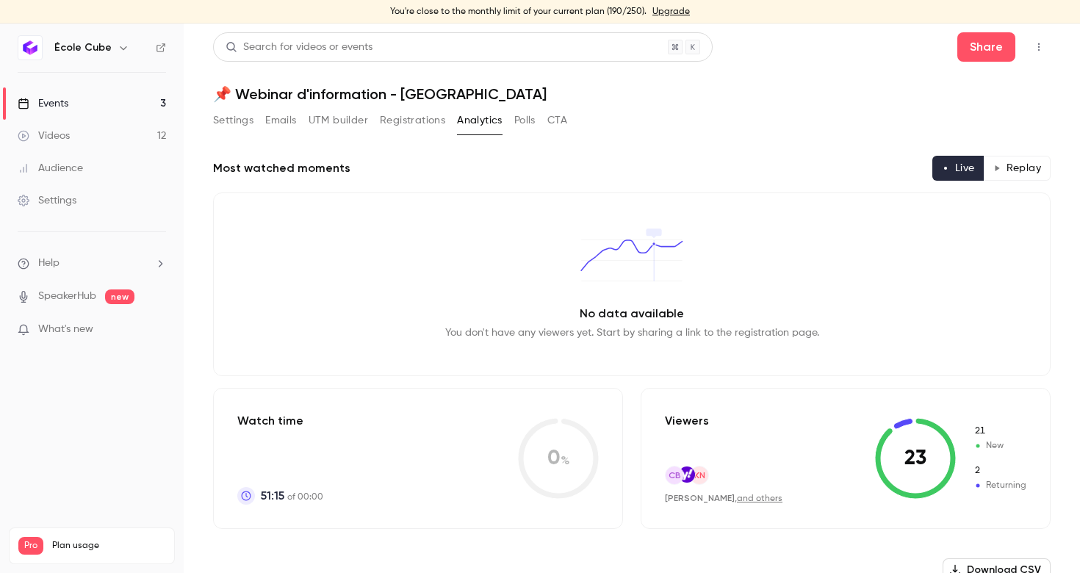
drag, startPoint x: 555, startPoint y: 123, endPoint x: 566, endPoint y: 173, distance: 51.2
click at [566, 173] on section "Settings Emails UTM builder Registrations Analytics Polls CTA Most watched mome…" at bounding box center [632, 566] width 838 height 914
click at [566, 173] on div "Most watched moments Live Replay" at bounding box center [632, 168] width 838 height 25
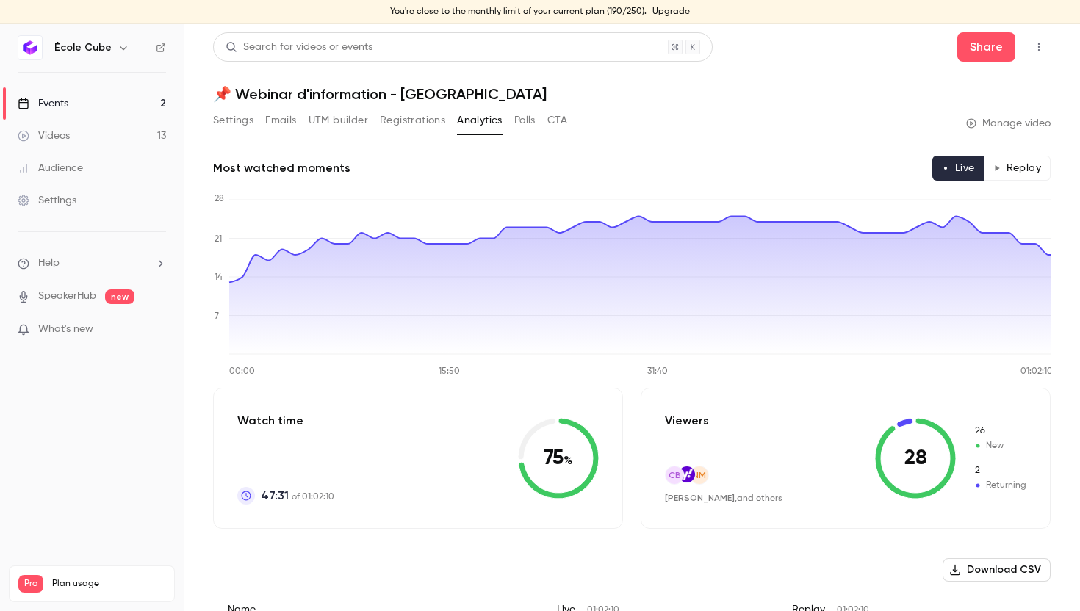
click at [743, 498] on link "and others" at bounding box center [760, 498] width 46 height 9
